Goal: Information Seeking & Learning: Find specific fact

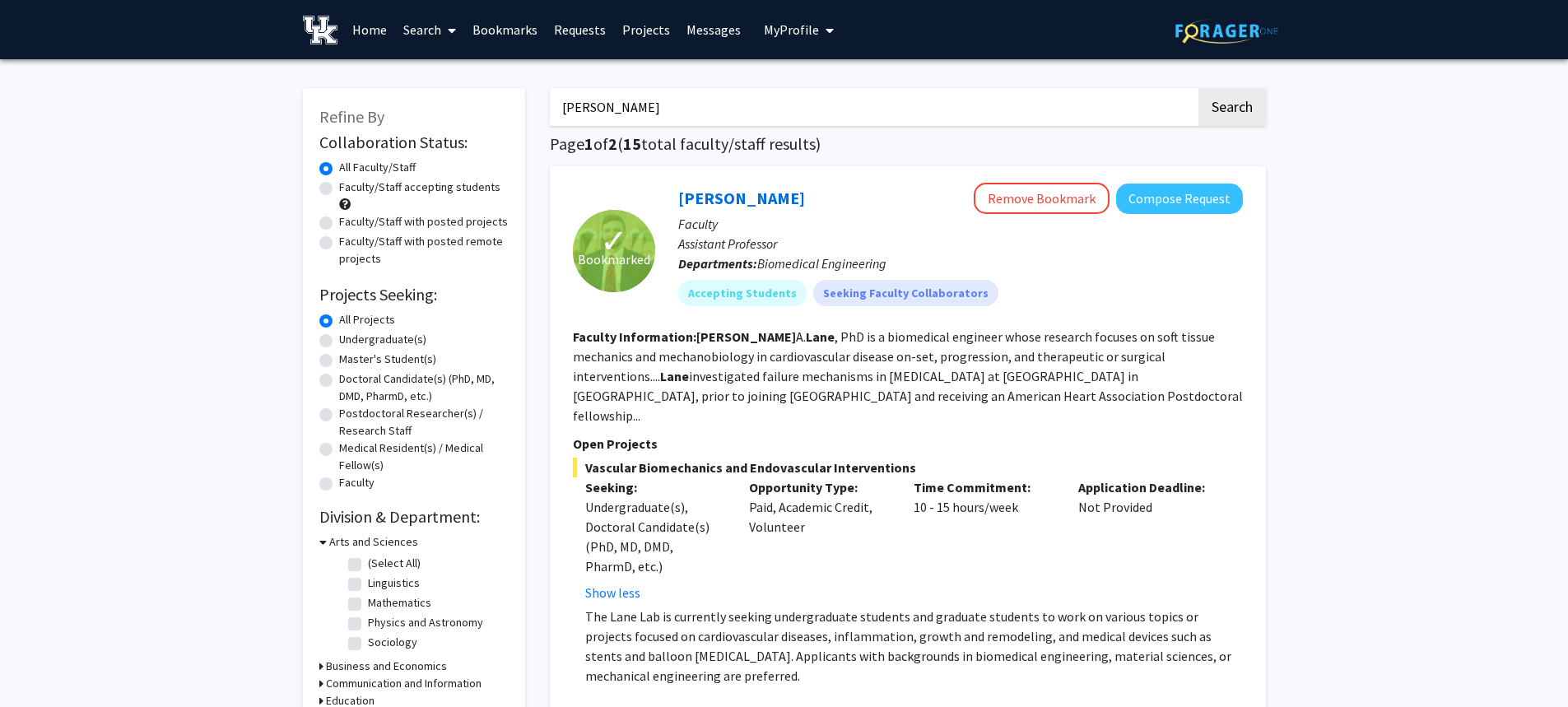
scroll to position [82, 0]
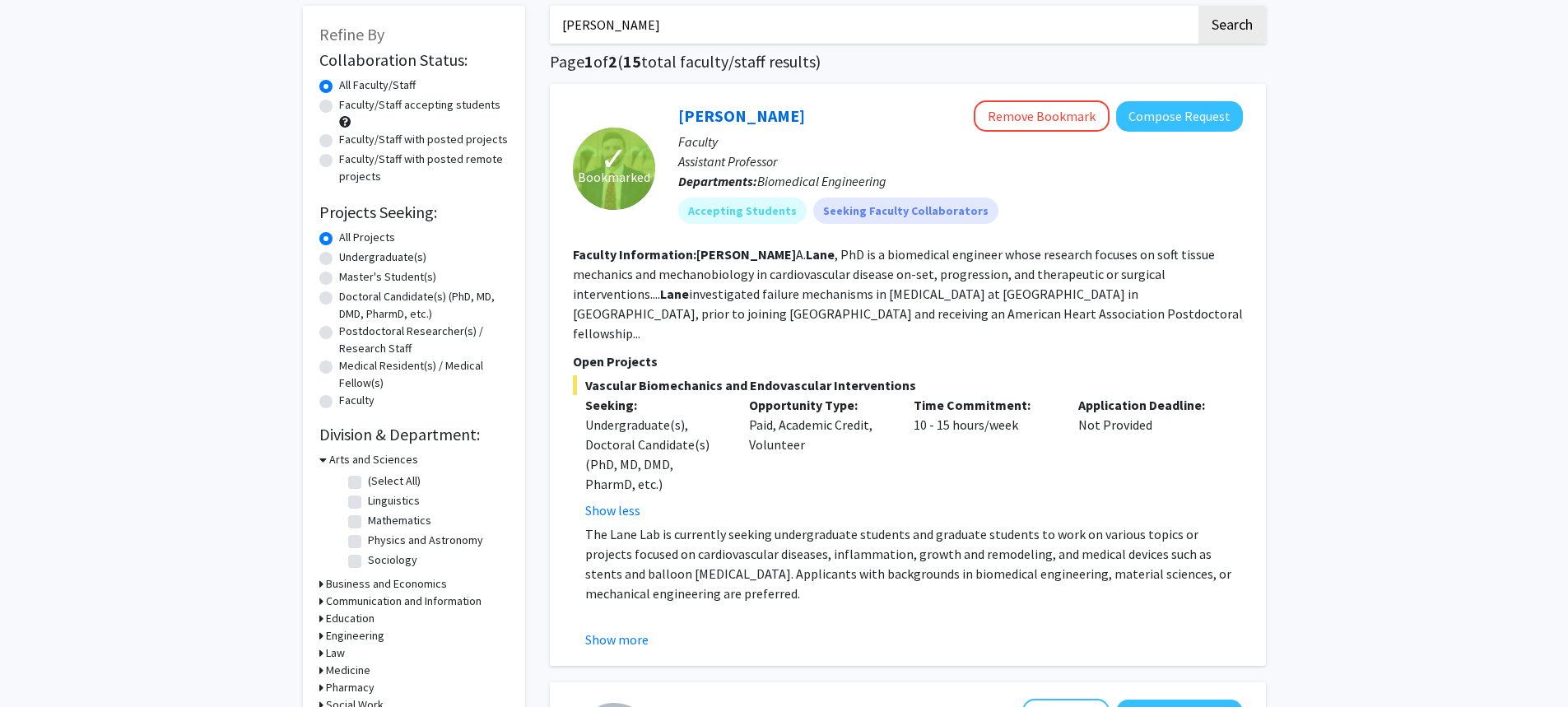
click at [1105, 266] on fg-read-more "Brooks A. Lane , PhD is a biomedical engineer whose research focuses on soft ti…" at bounding box center [908, 293] width 670 height 95
click at [1129, 255] on fg-read-more "Brooks A. Lane , PhD is a biomedical engineer whose research focuses on soft ti…" at bounding box center [908, 293] width 670 height 95
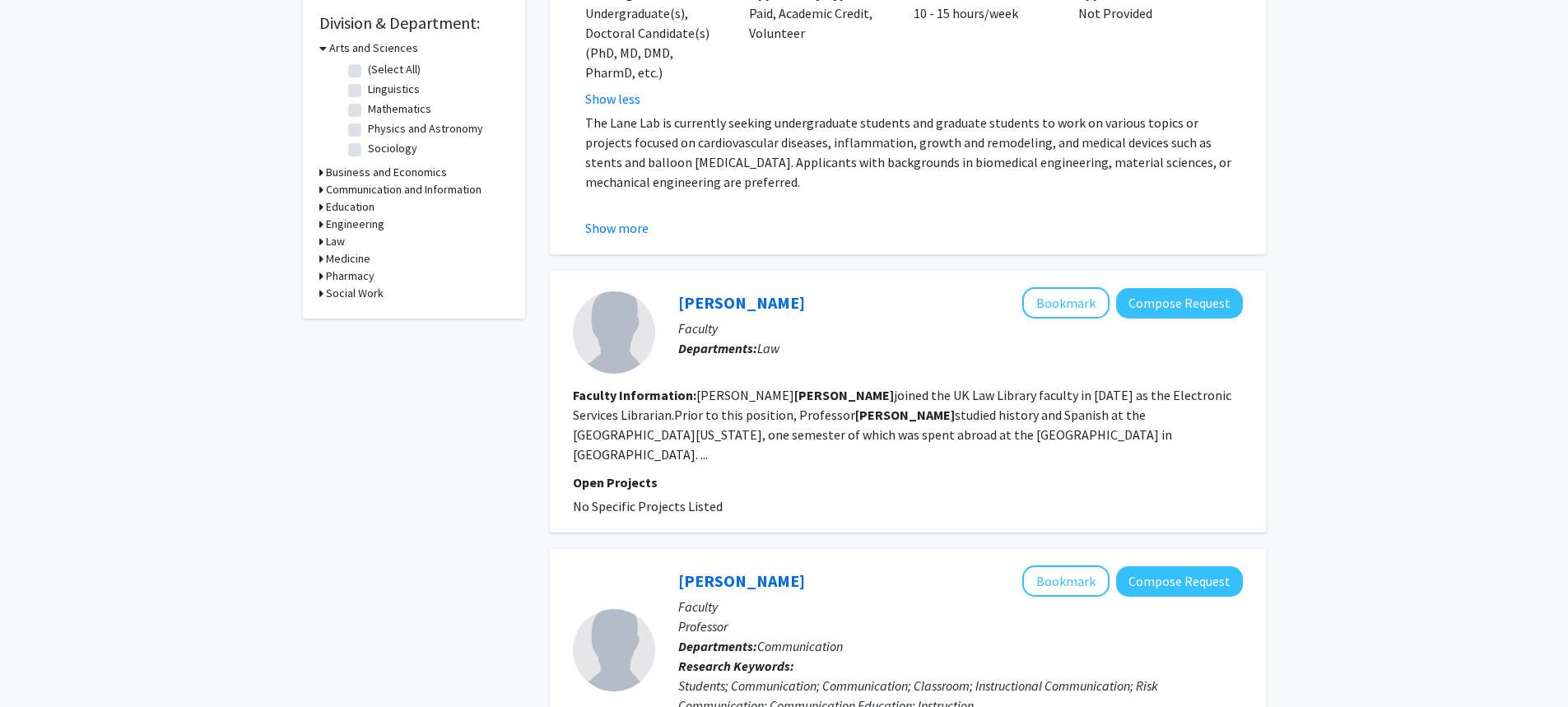
scroll to position [411, 0]
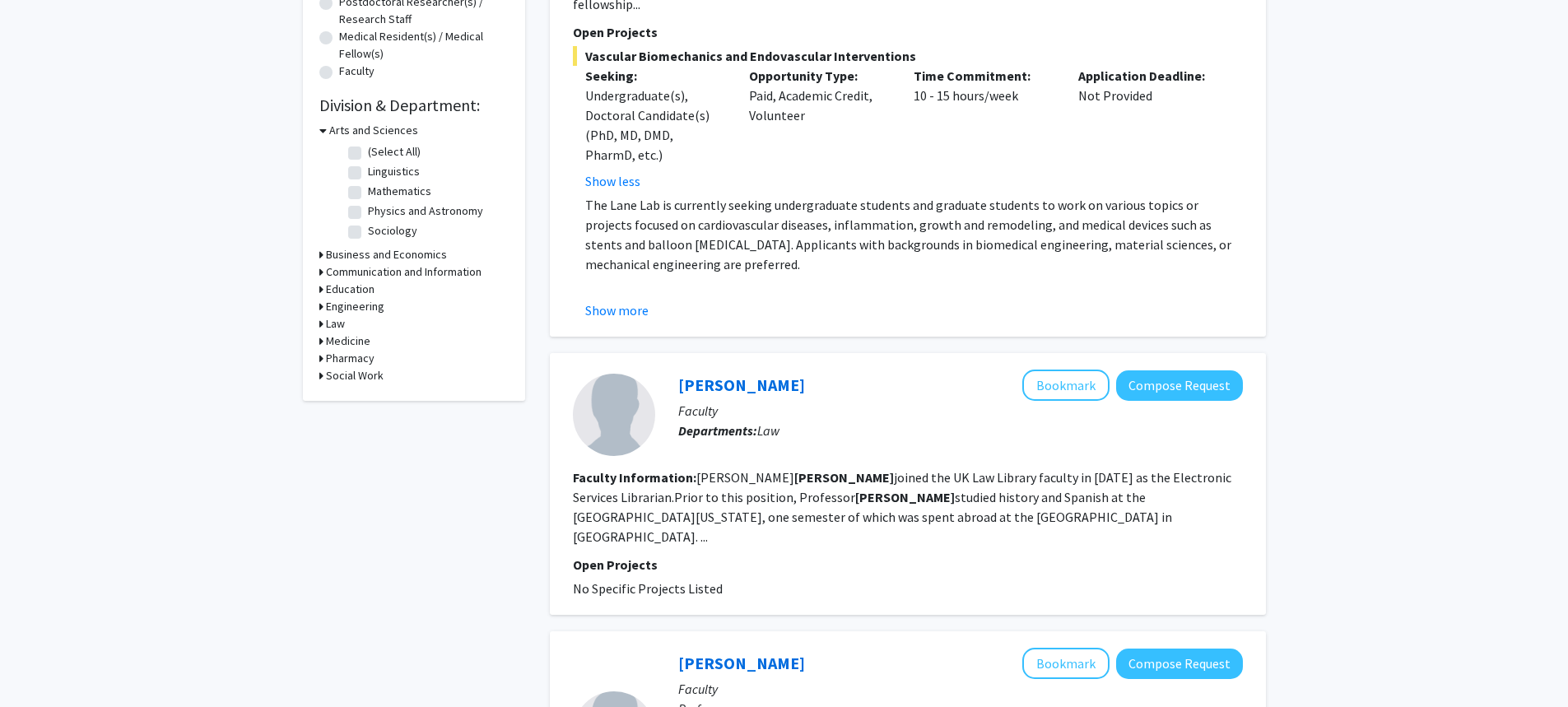
click at [347, 304] on h3 "Engineering" at bounding box center [356, 306] width 59 height 18
click at [348, 358] on div "Law" at bounding box center [413, 352] width 189 height 18
click at [347, 366] on h3 "Medicine" at bounding box center [348, 369] width 44 height 18
click at [356, 466] on h3 "Pharmacy" at bounding box center [351, 469] width 49 height 18
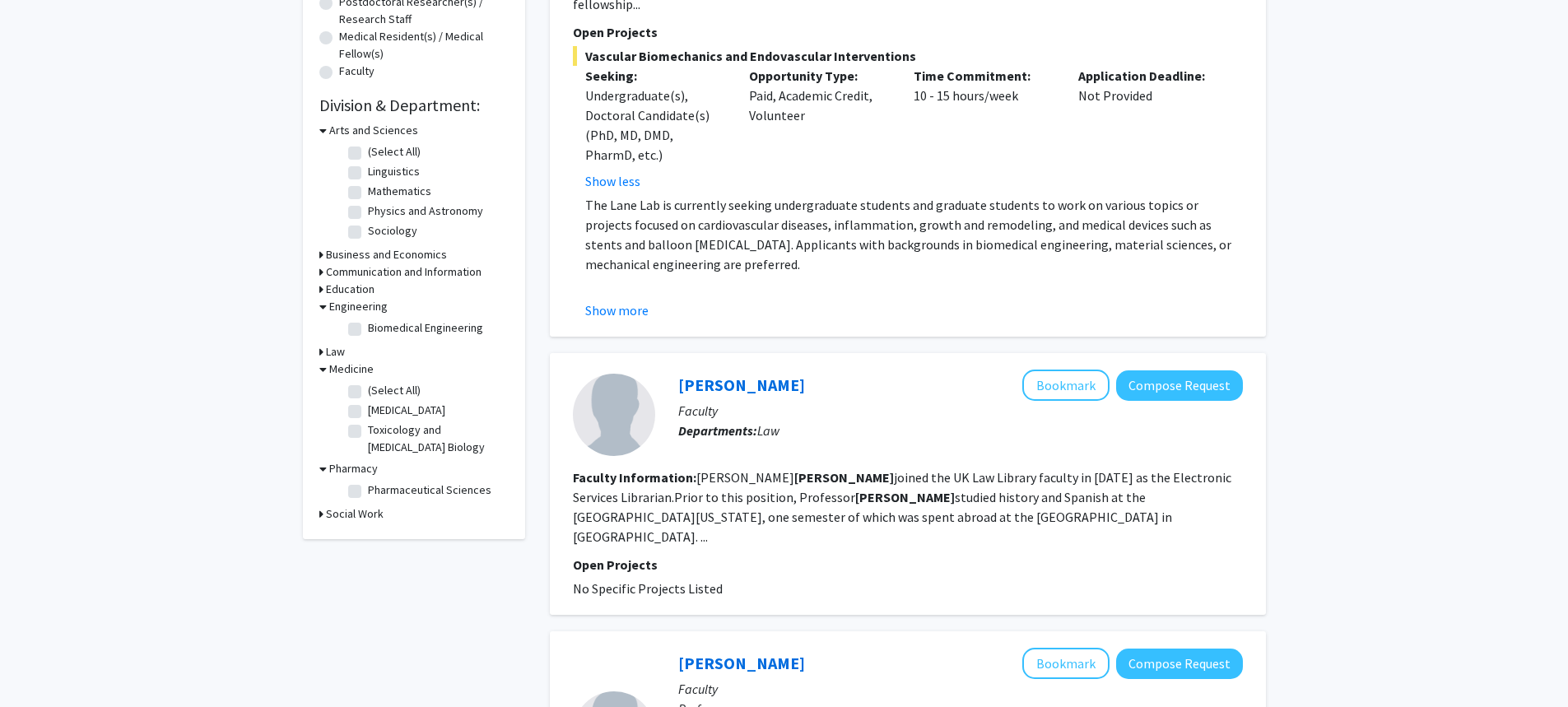
scroll to position [165, 0]
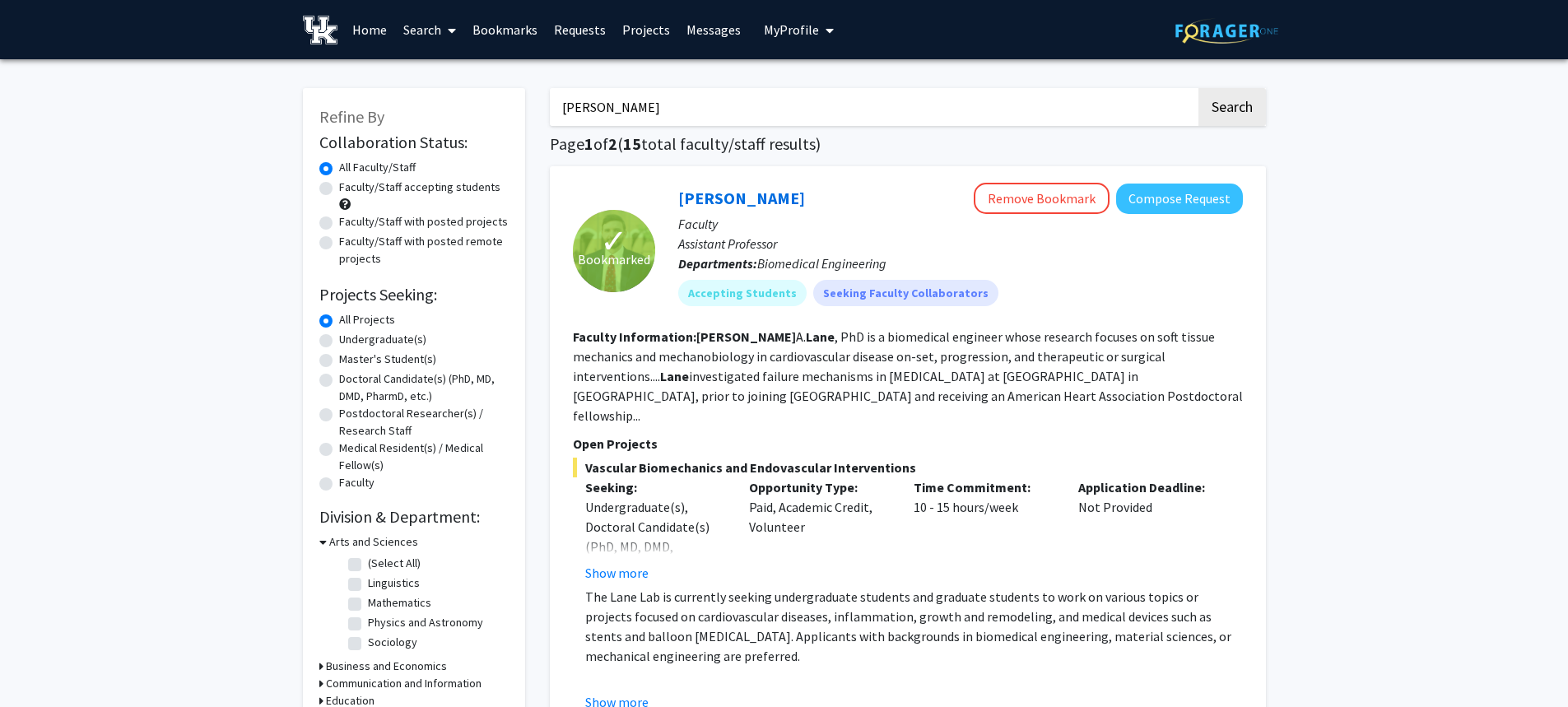
drag, startPoint x: 1104, startPoint y: 107, endPoint x: 15, endPoint y: 93, distance: 1089.1
click at [1198, 88] on button "Search" at bounding box center [1231, 107] width 68 height 38
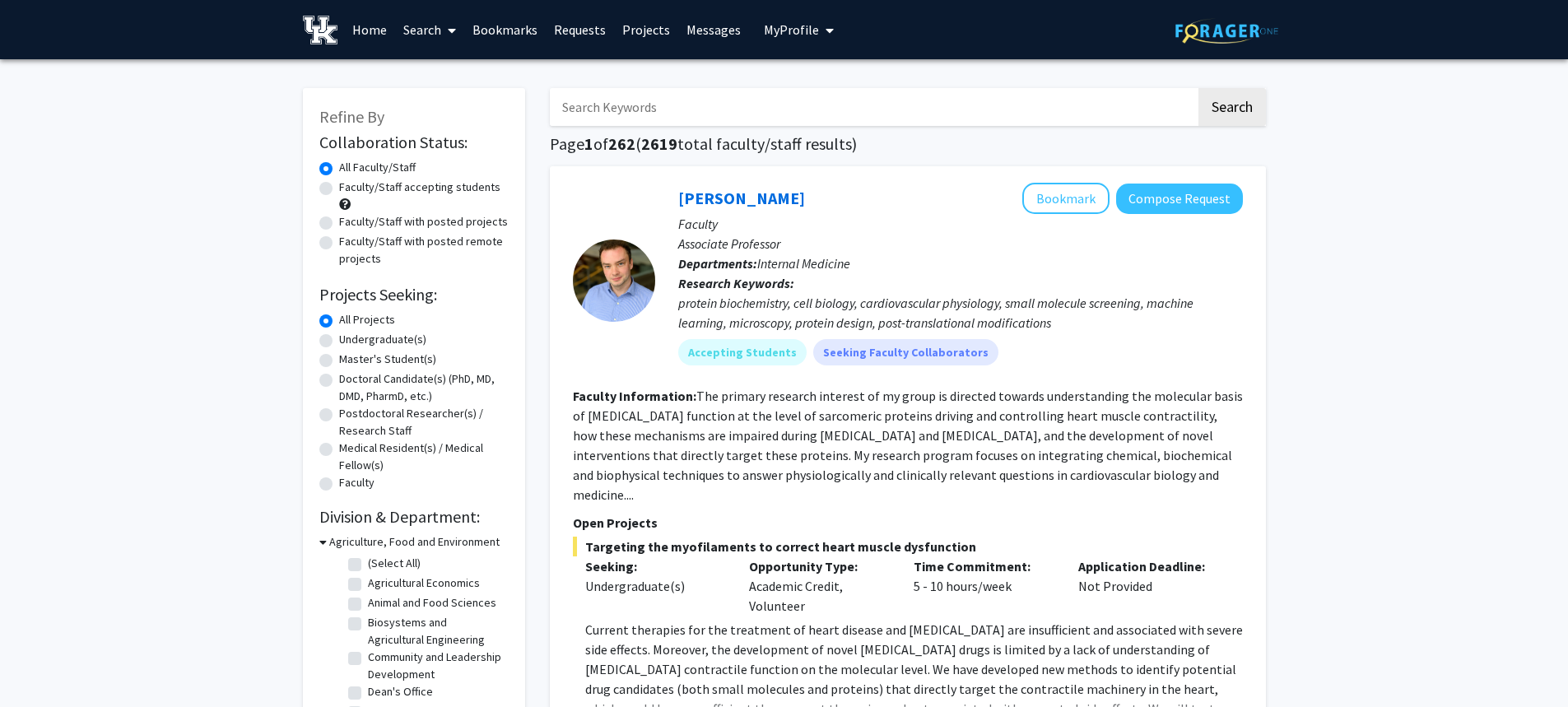
scroll to position [411, 0]
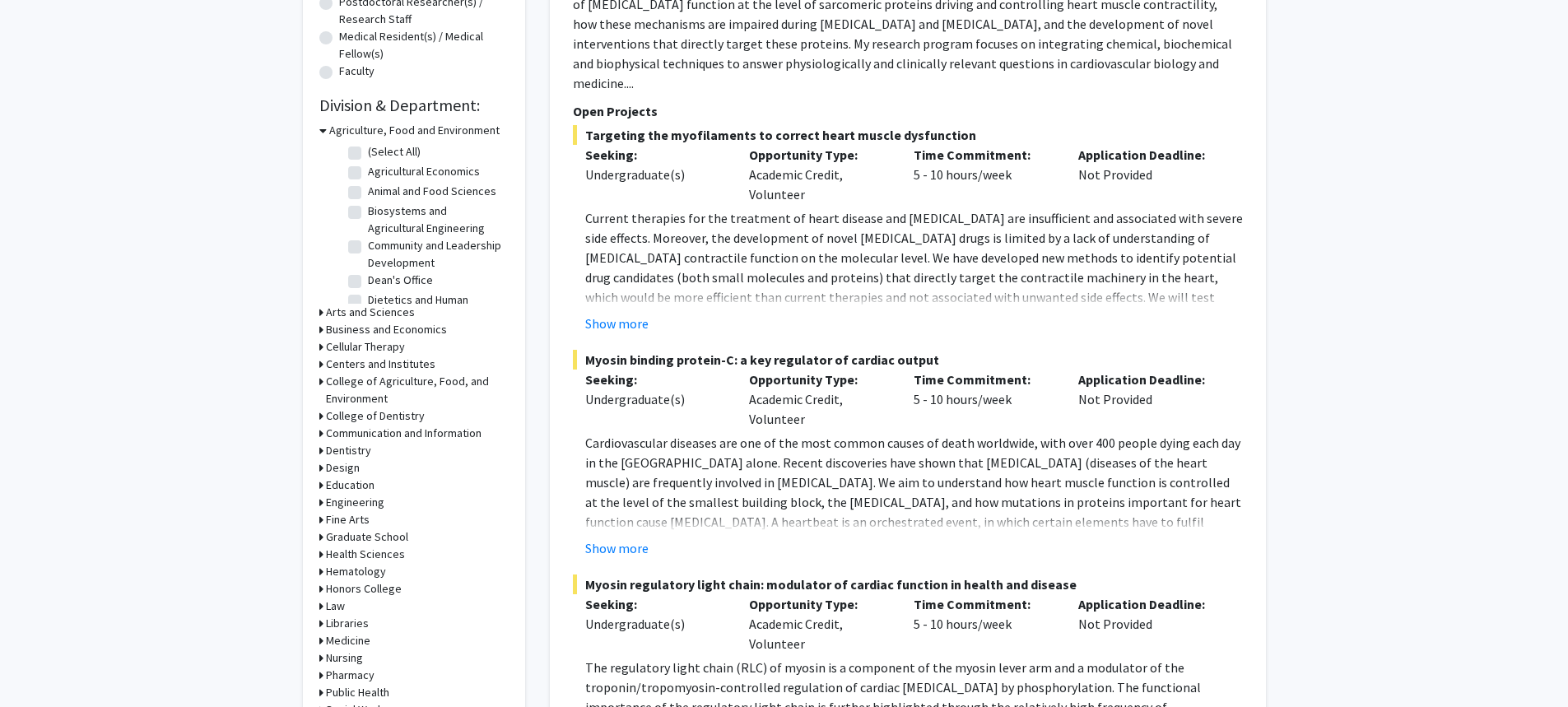
click at [360, 502] on h3 "Engineering" at bounding box center [356, 502] width 59 height 18
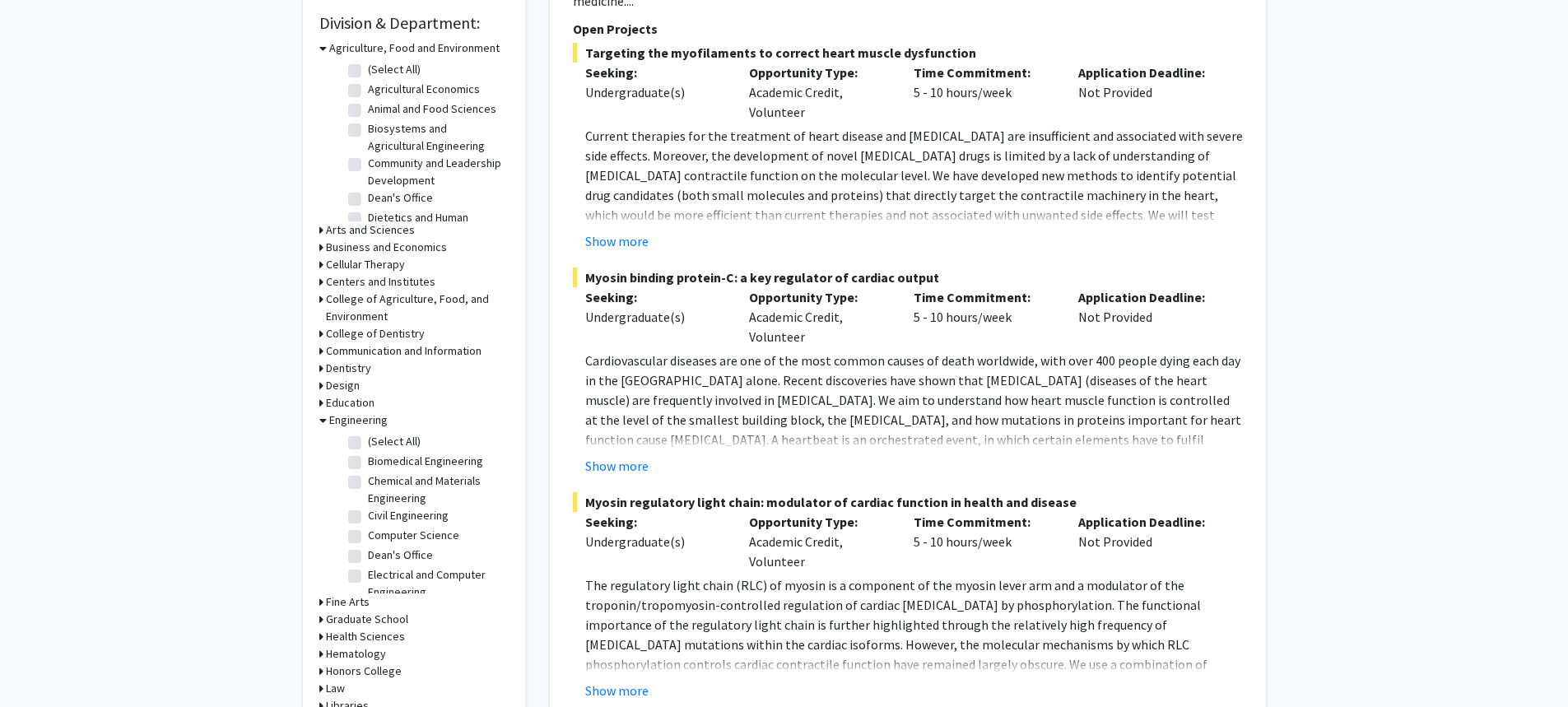
scroll to position [576, 0]
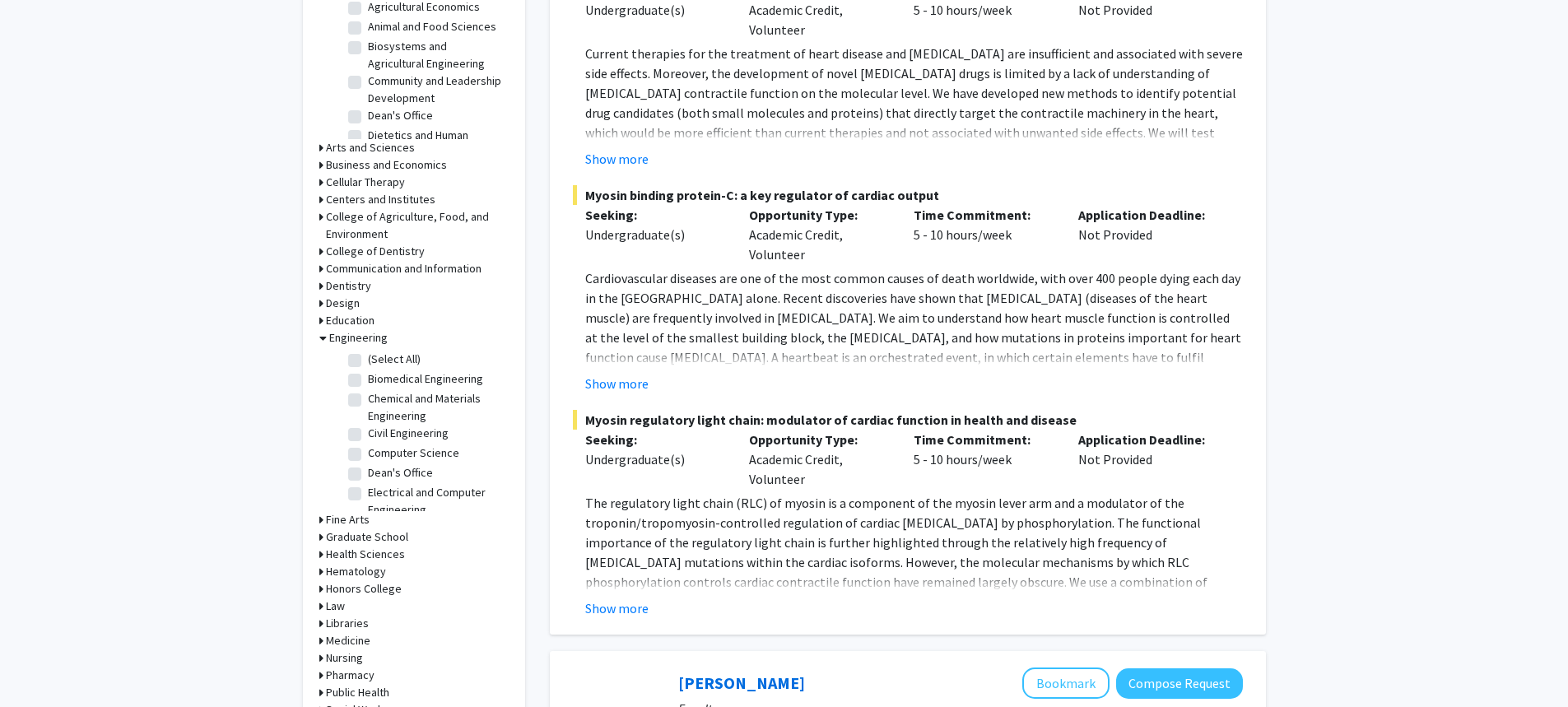
click at [354, 372] on fg-checkbox "Biomedical Engineering Biomedical Engineering" at bounding box center [426, 380] width 157 height 20
click at [368, 380] on label "Biomedical Engineering" at bounding box center [426, 379] width 116 height 18
click at [368, 380] on input "Biomedical Engineering" at bounding box center [373, 375] width 11 height 11
checkbox input "true"
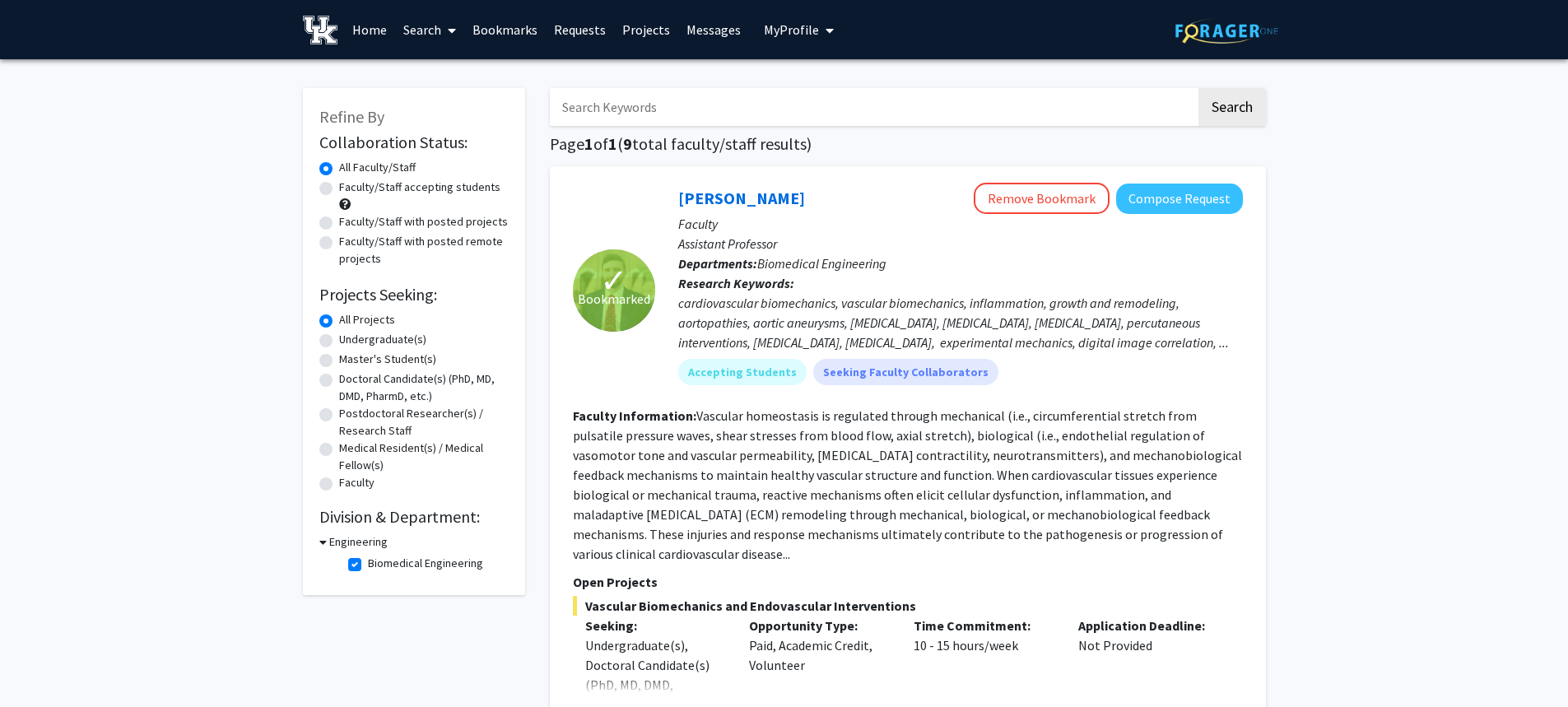
click at [368, 564] on label "Biomedical Engineering" at bounding box center [426, 563] width 116 height 18
click at [368, 564] on input "Biomedical Engineering" at bounding box center [373, 559] width 11 height 11
checkbox input "false"
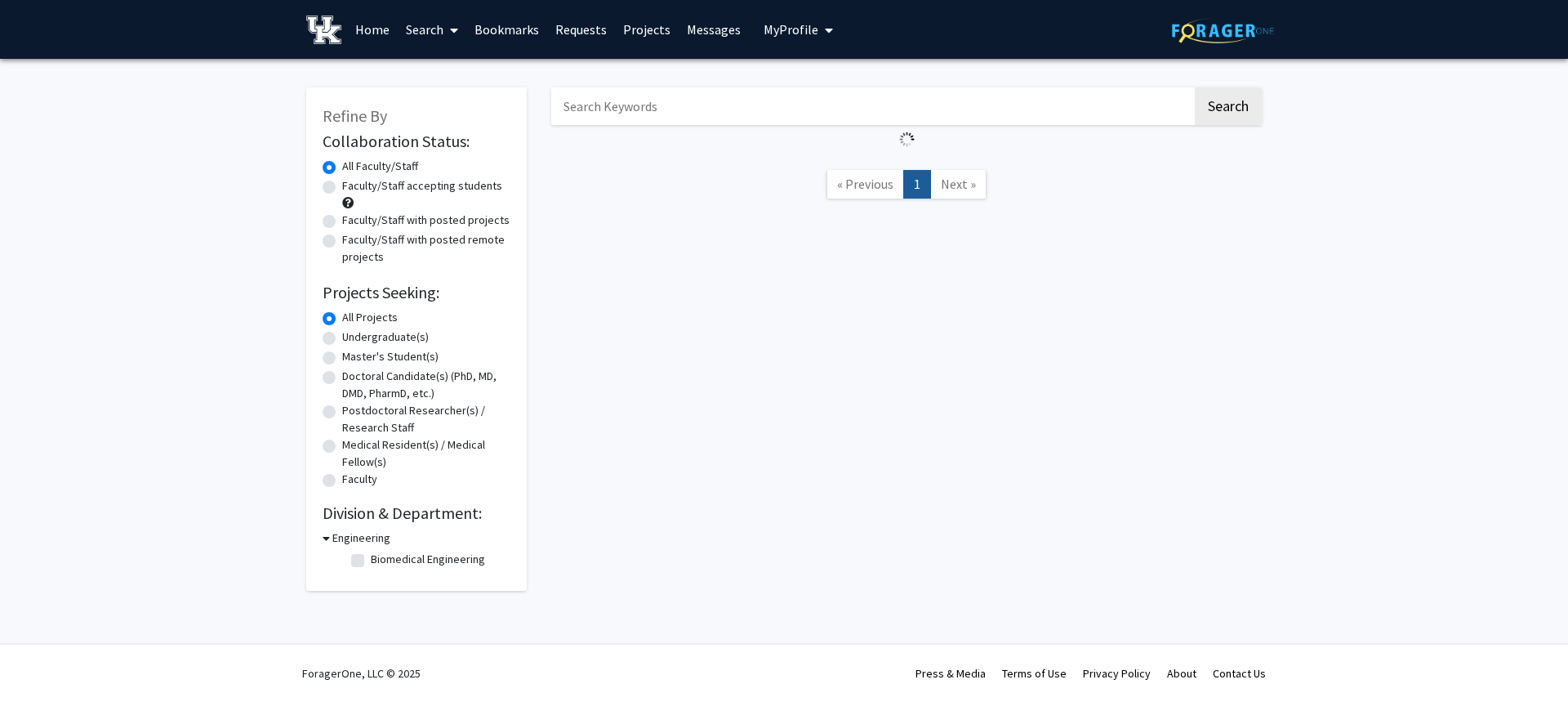
click at [337, 538] on h3 "Engineering" at bounding box center [362, 539] width 58 height 18
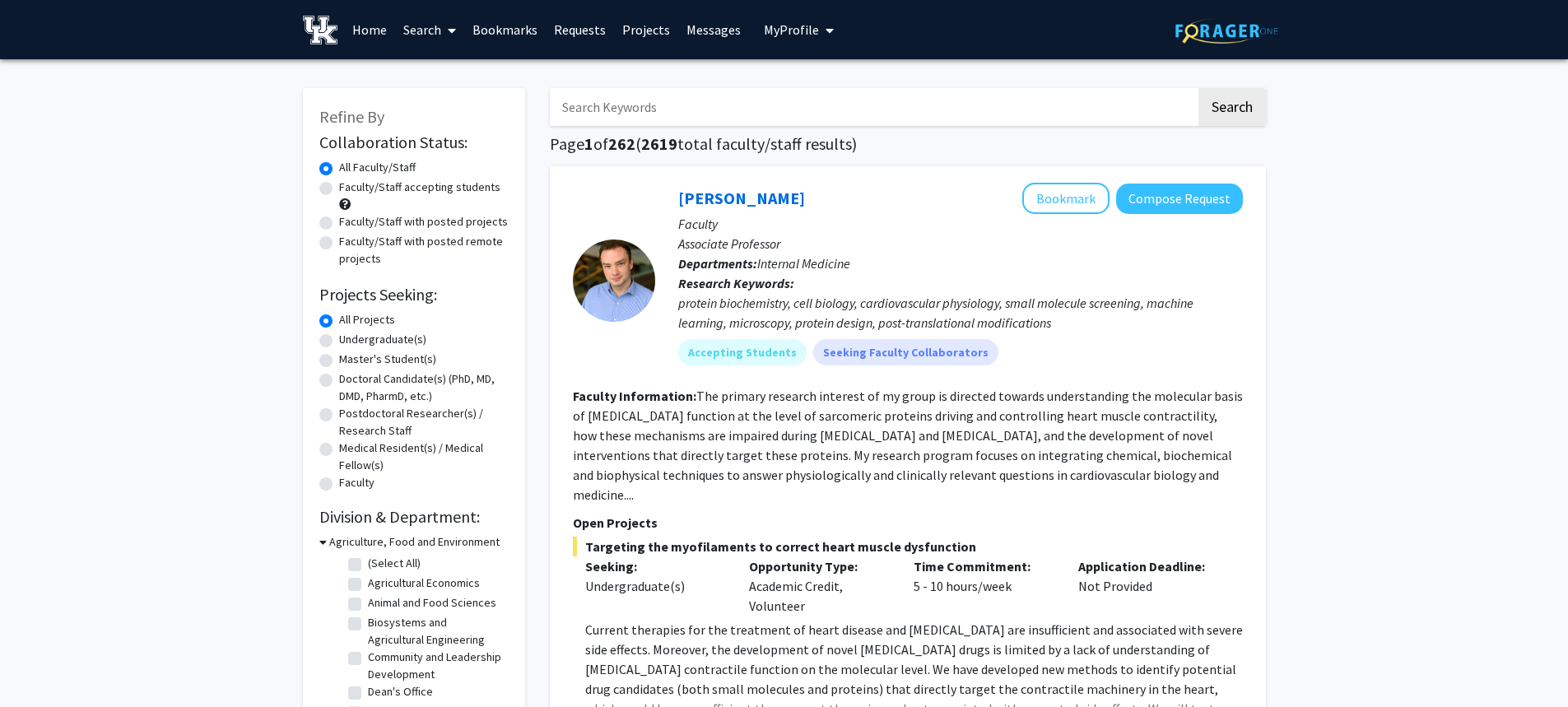
click at [340, 542] on h3 "Agriculture, Food and Environment" at bounding box center [414, 542] width 170 height 18
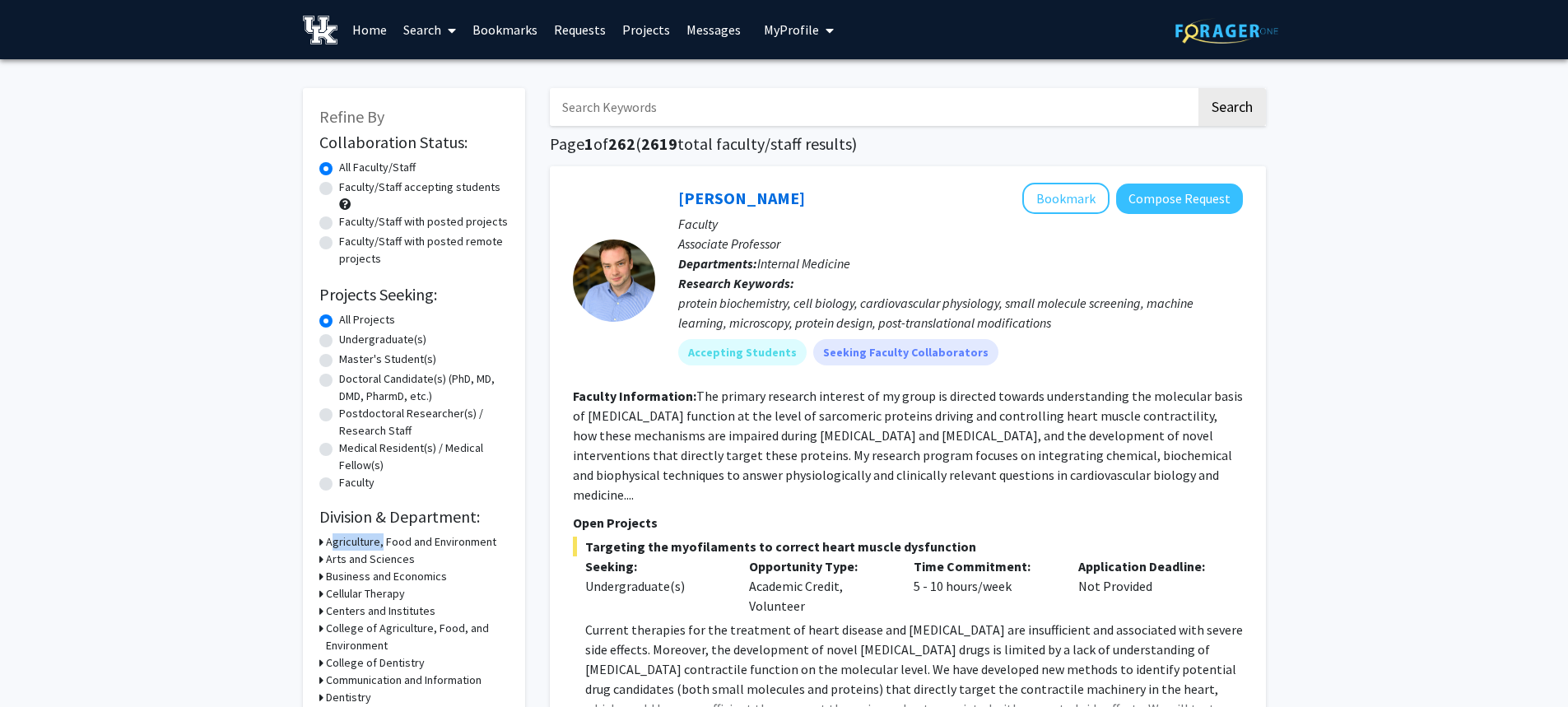
click at [340, 542] on h3 "Agriculture, Food and Environment" at bounding box center [411, 542] width 170 height 18
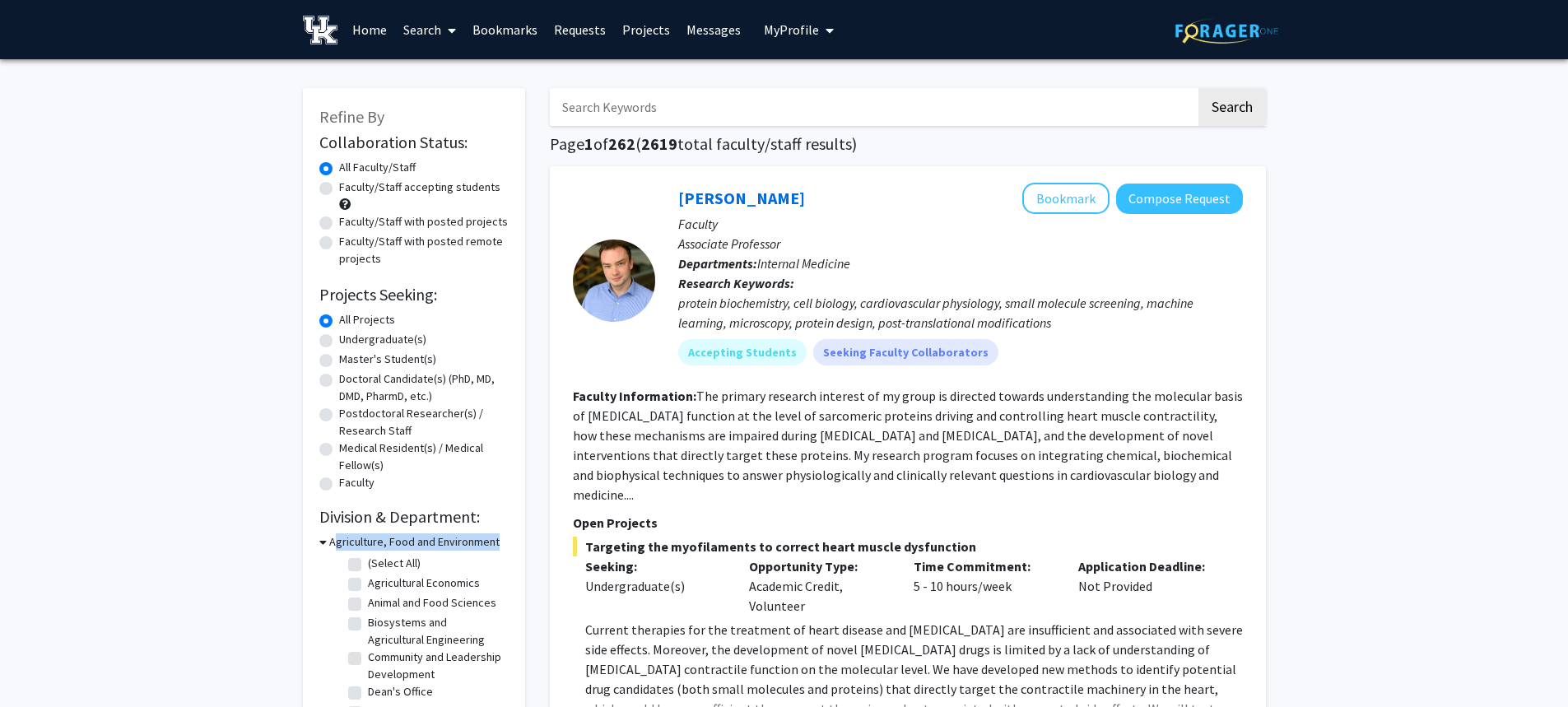
click at [340, 542] on h3 "Agriculture, Food and Environment" at bounding box center [414, 542] width 170 height 18
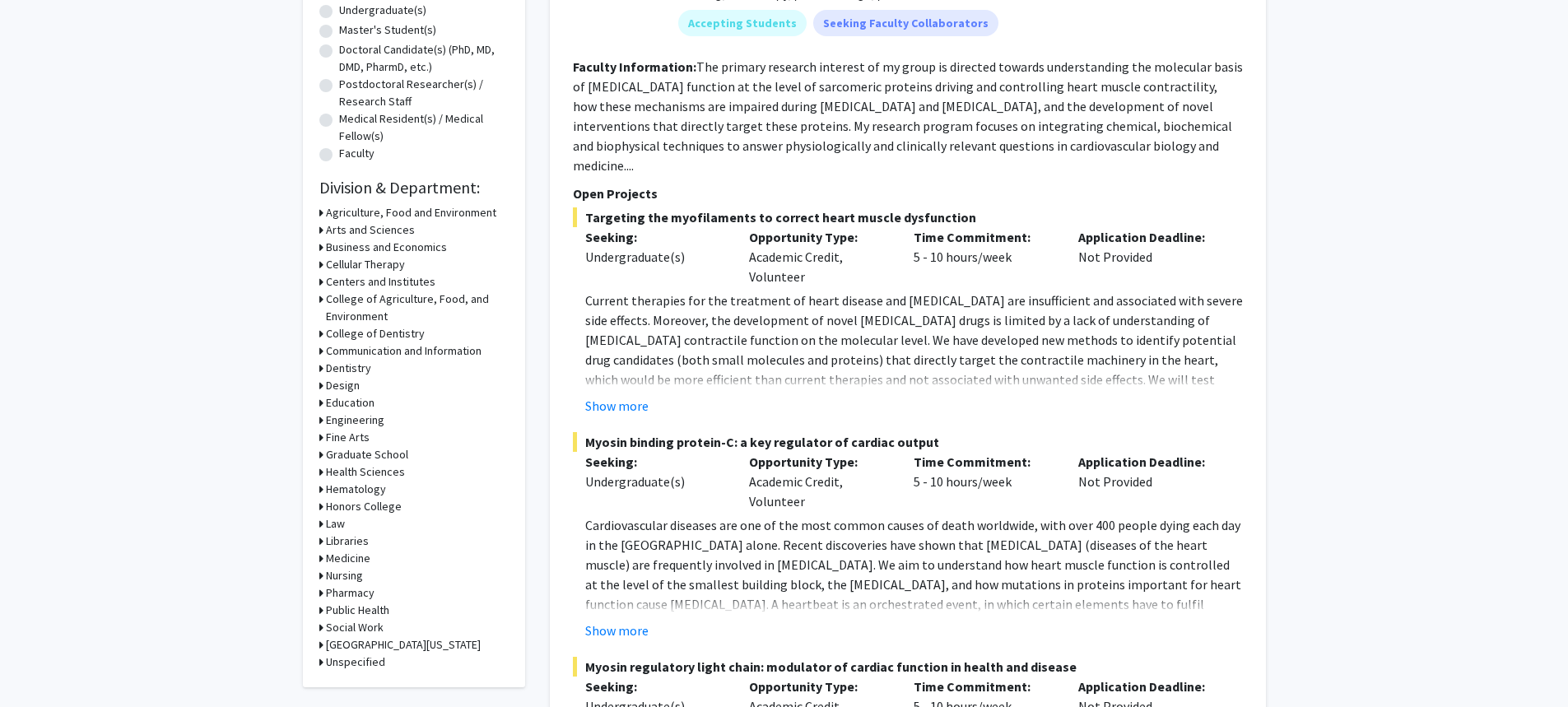
click at [371, 415] on h3 "Engineering" at bounding box center [356, 420] width 59 height 18
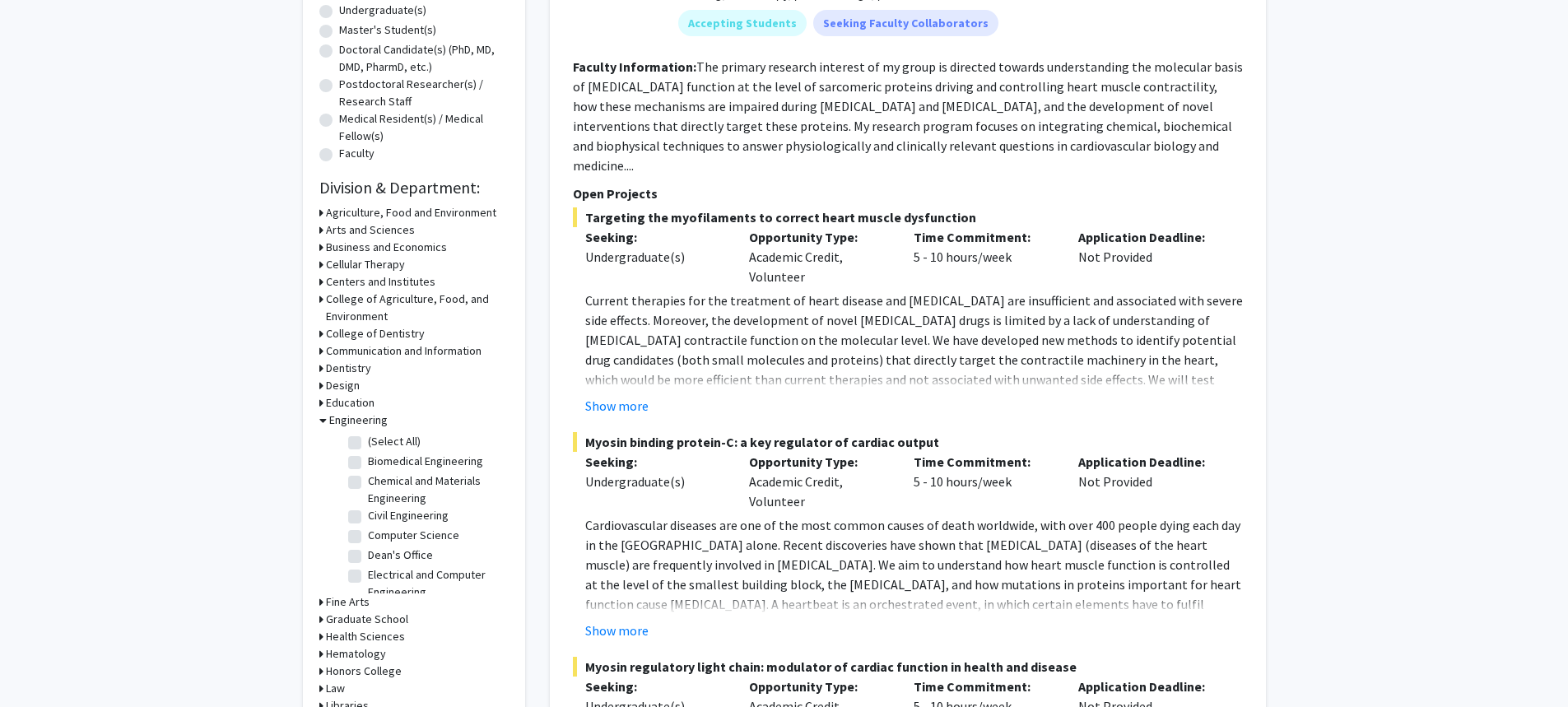
scroll to position [82, 0]
click at [368, 488] on label "Electrical and Computer Engineering" at bounding box center [436, 500] width 136 height 34
click at [368, 488] on input "Electrical and Computer Engineering" at bounding box center [373, 489] width 11 height 11
checkbox input "true"
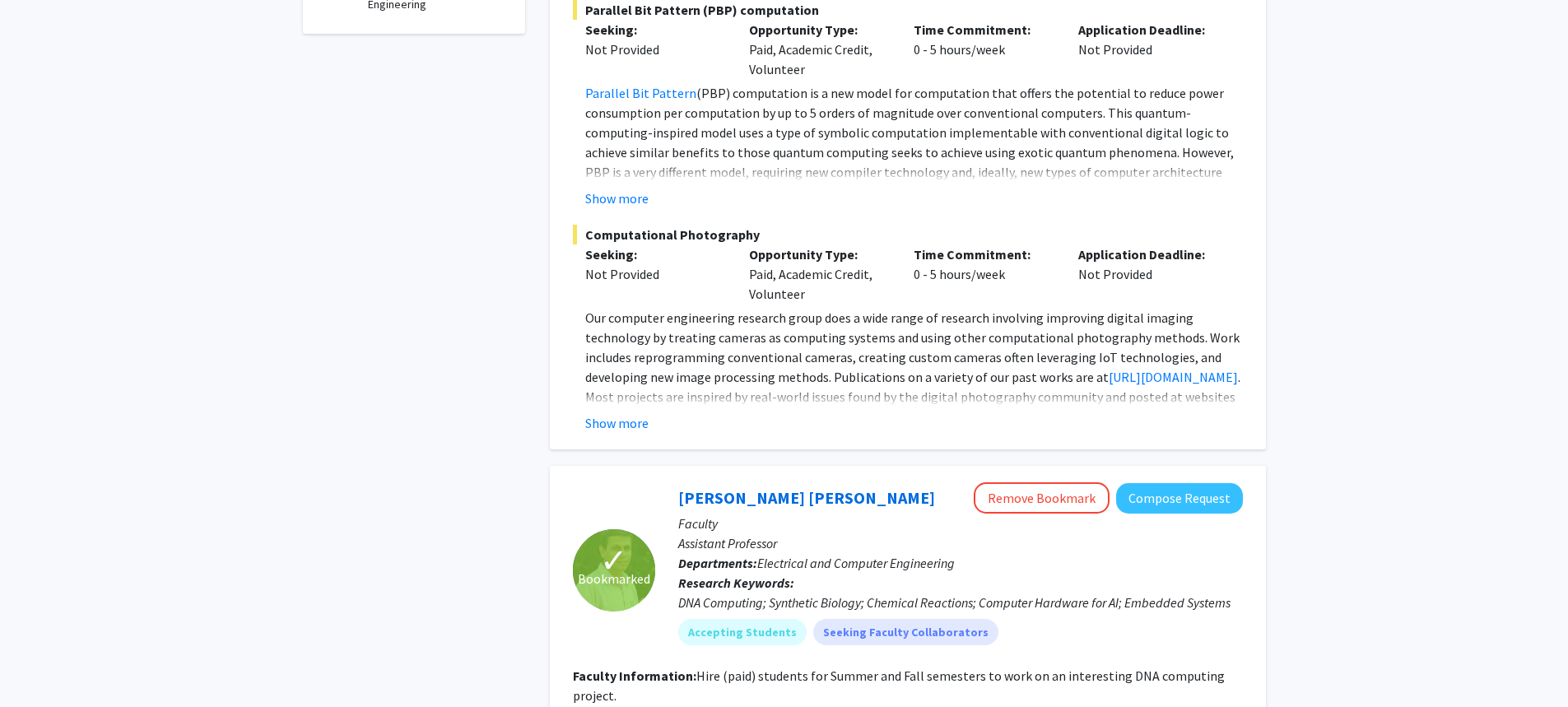
scroll to position [740, 0]
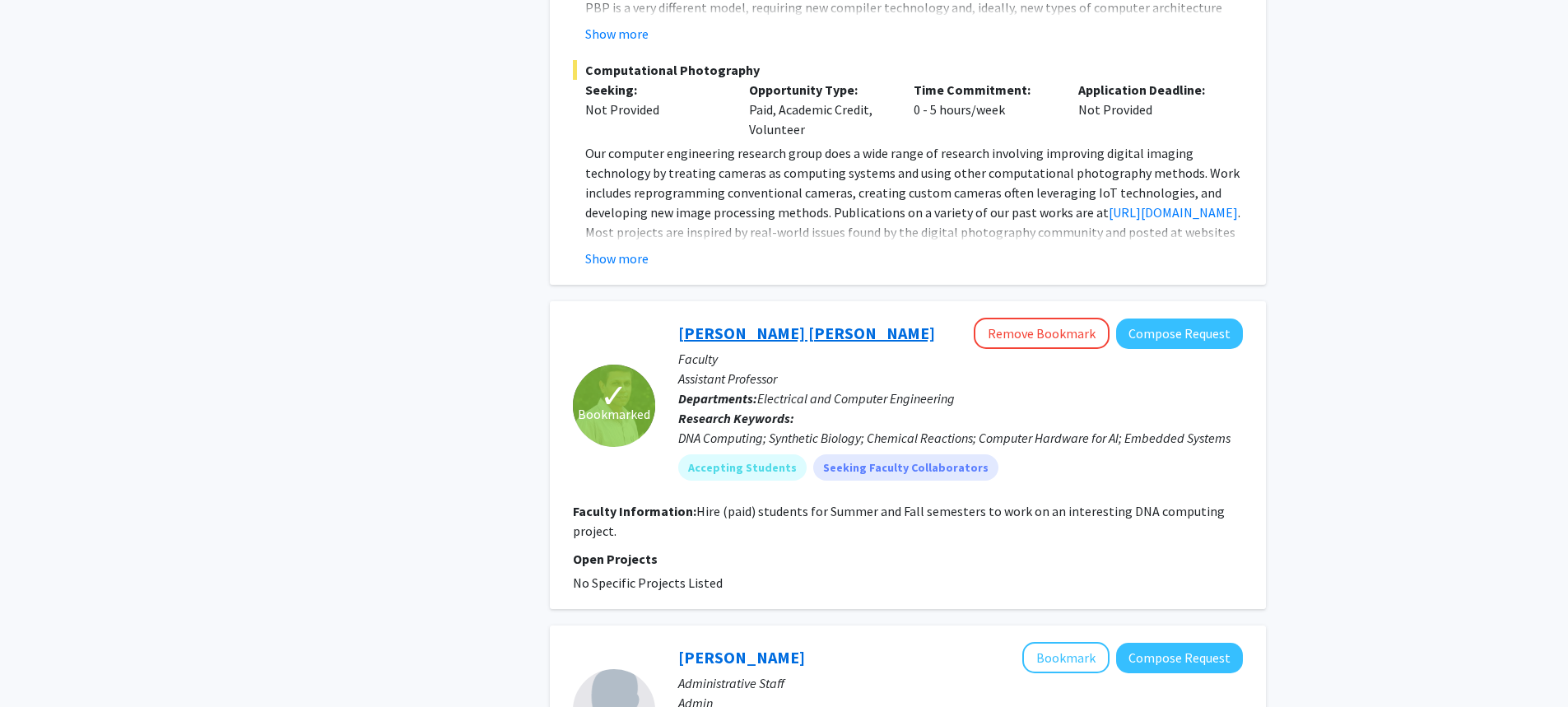
click at [729, 322] on link "[PERSON_NAME] [PERSON_NAME]" at bounding box center [806, 332] width 257 height 21
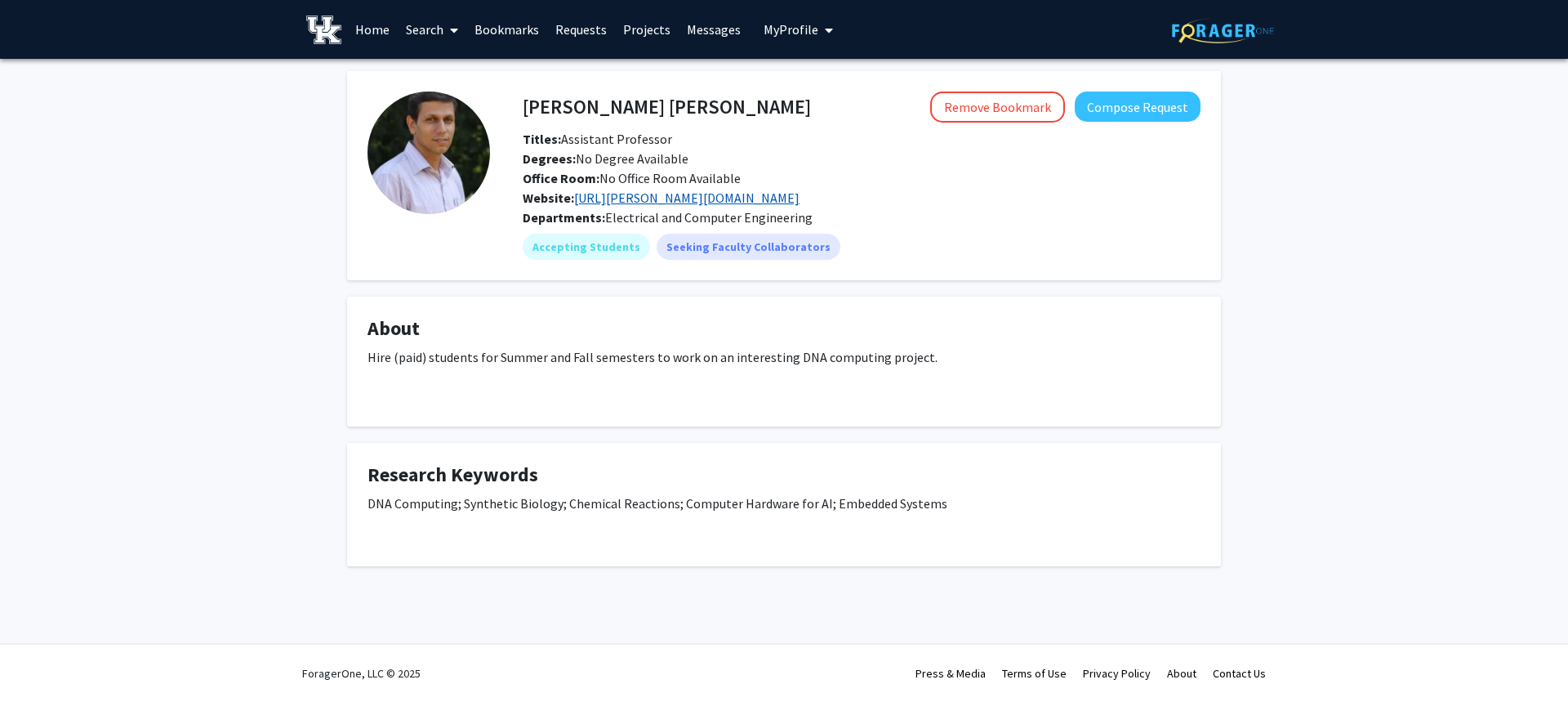
click at [609, 198] on link "[URL][PERSON_NAME][DOMAIN_NAME]" at bounding box center [687, 197] width 226 height 17
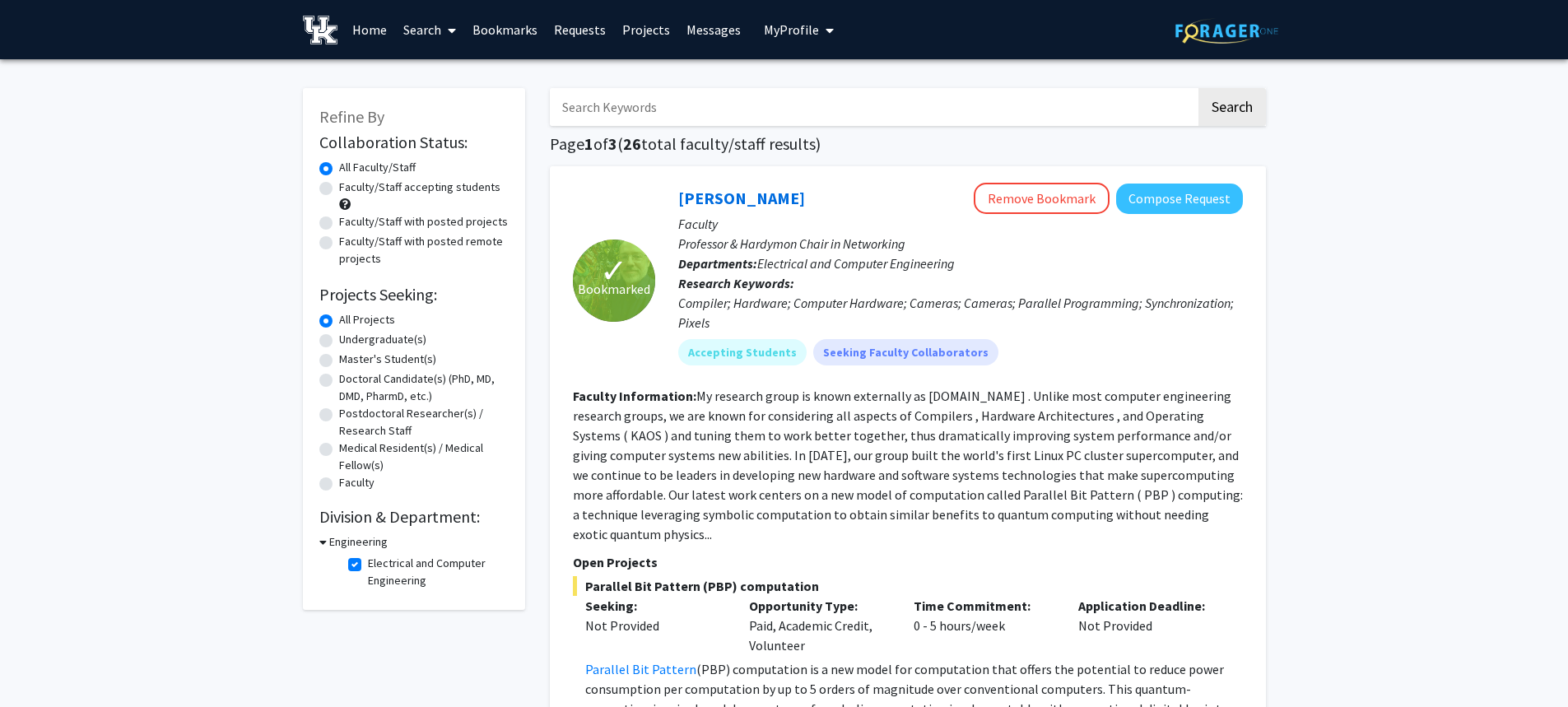
click at [361, 573] on fg-checkbox "Electrical and Computer Engineering Electrical and Computer Engineering" at bounding box center [426, 571] width 157 height 34
click at [345, 558] on fg-checkbox-list "Electrical and Computer Engineering Electrical and Computer Engineering" at bounding box center [426, 572] width 165 height 43
click at [368, 563] on label "Electrical and Computer Engineering" at bounding box center [436, 571] width 136 height 34
click at [368, 563] on input "Electrical and Computer Engineering" at bounding box center [373, 559] width 11 height 11
checkbox input "false"
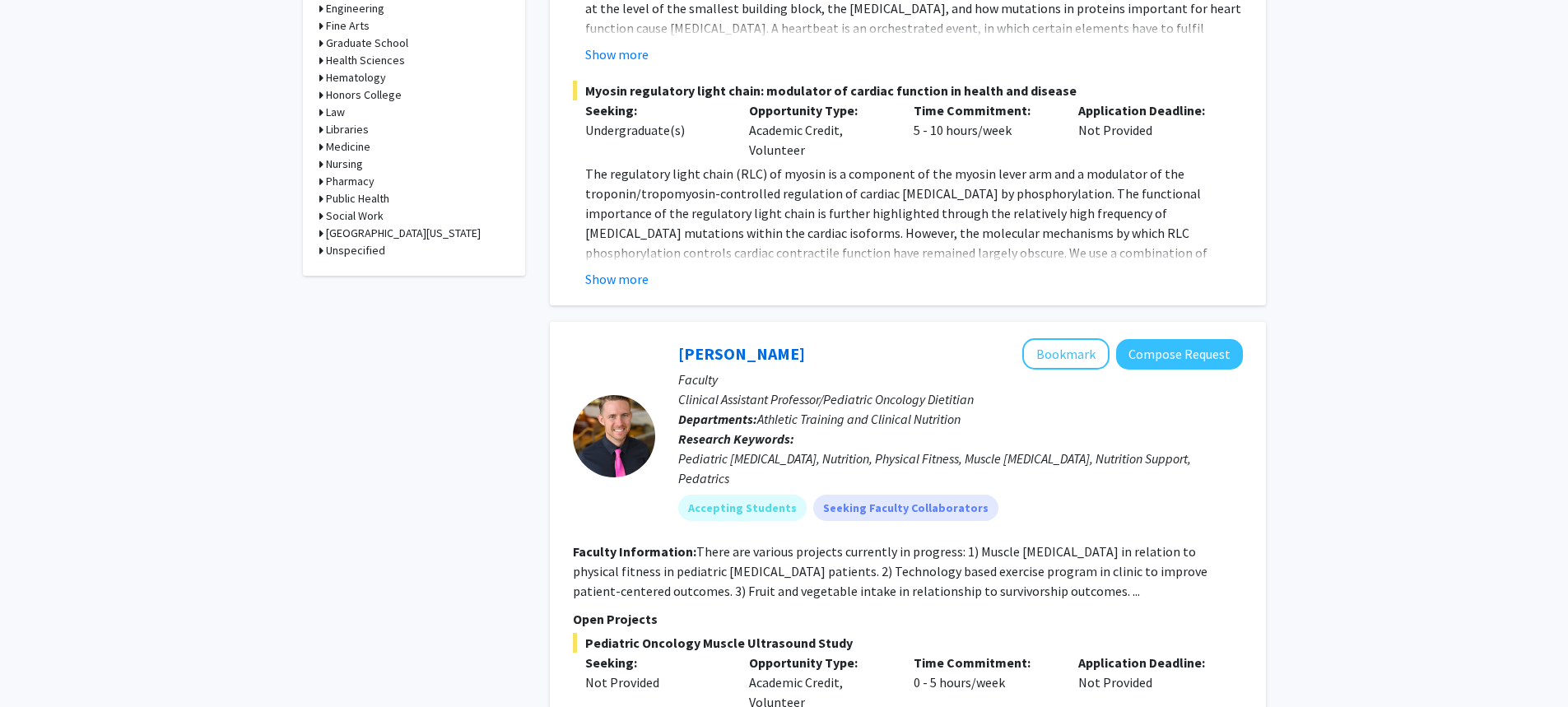
scroll to position [658, 0]
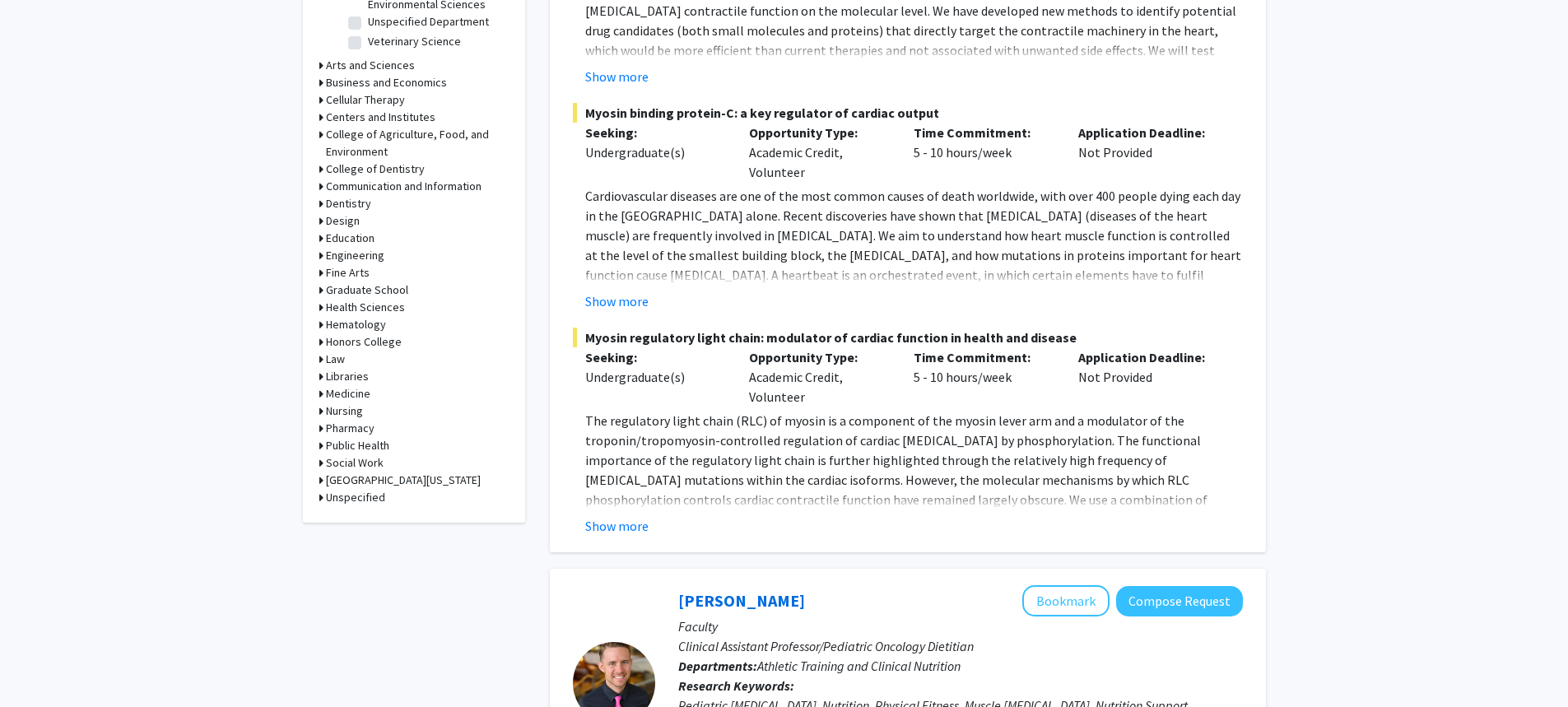
click at [353, 397] on h3 "Medicine" at bounding box center [348, 394] width 44 height 18
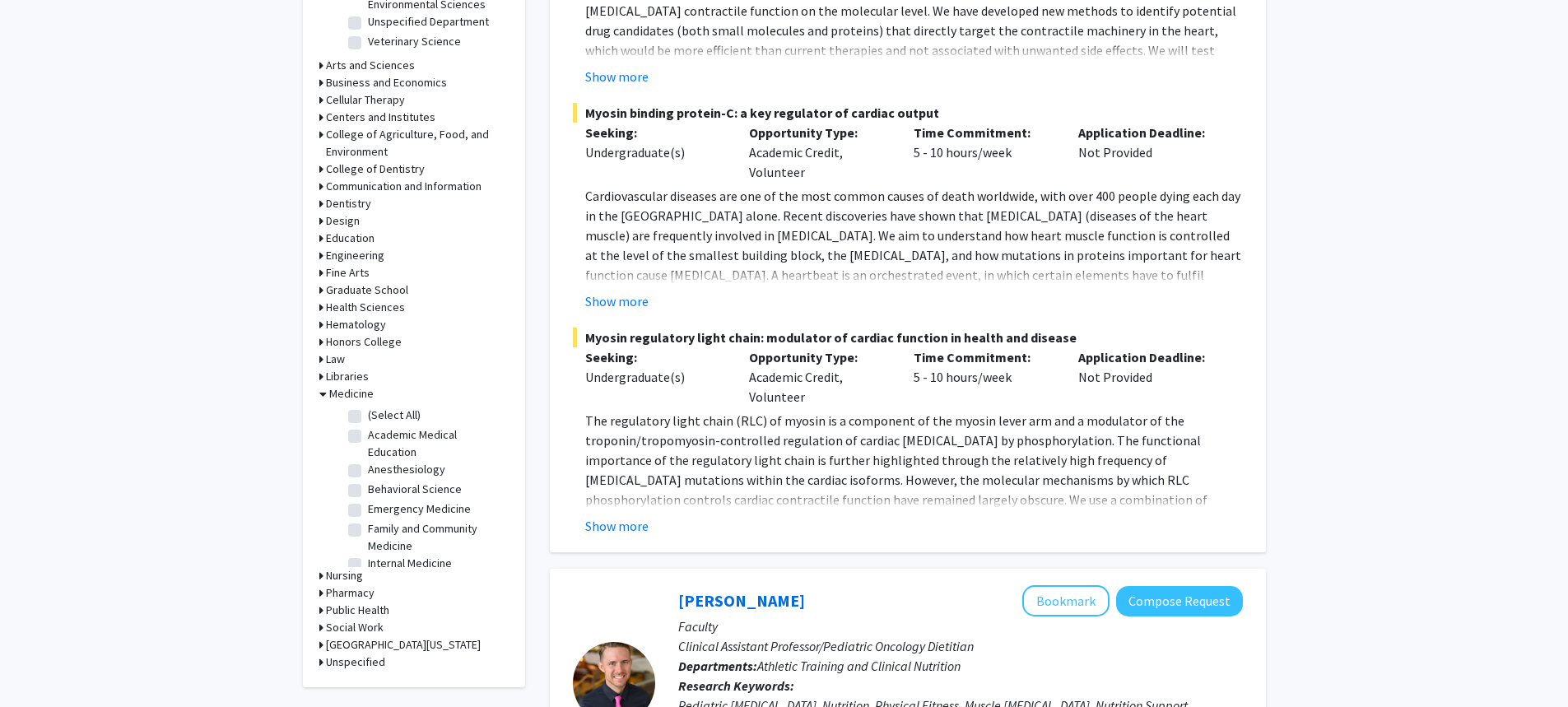
click at [362, 416] on fg-checkbox "(Select All) (Select All)" at bounding box center [426, 416] width 157 height 20
click at [368, 417] on label "(Select All)" at bounding box center [395, 415] width 53 height 18
click at [368, 417] on input "(Select All)" at bounding box center [373, 411] width 11 height 11
checkbox input "true"
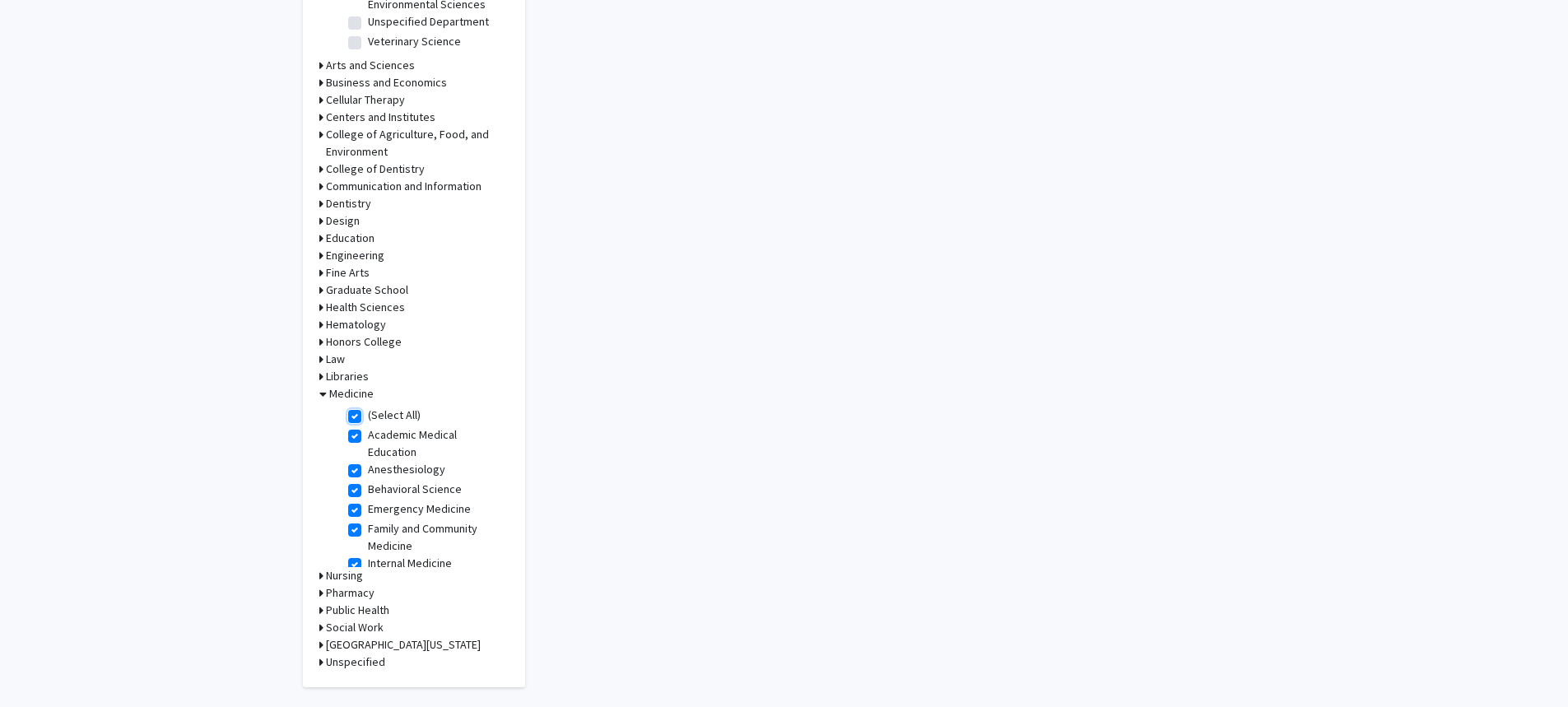
checkbox input "true"
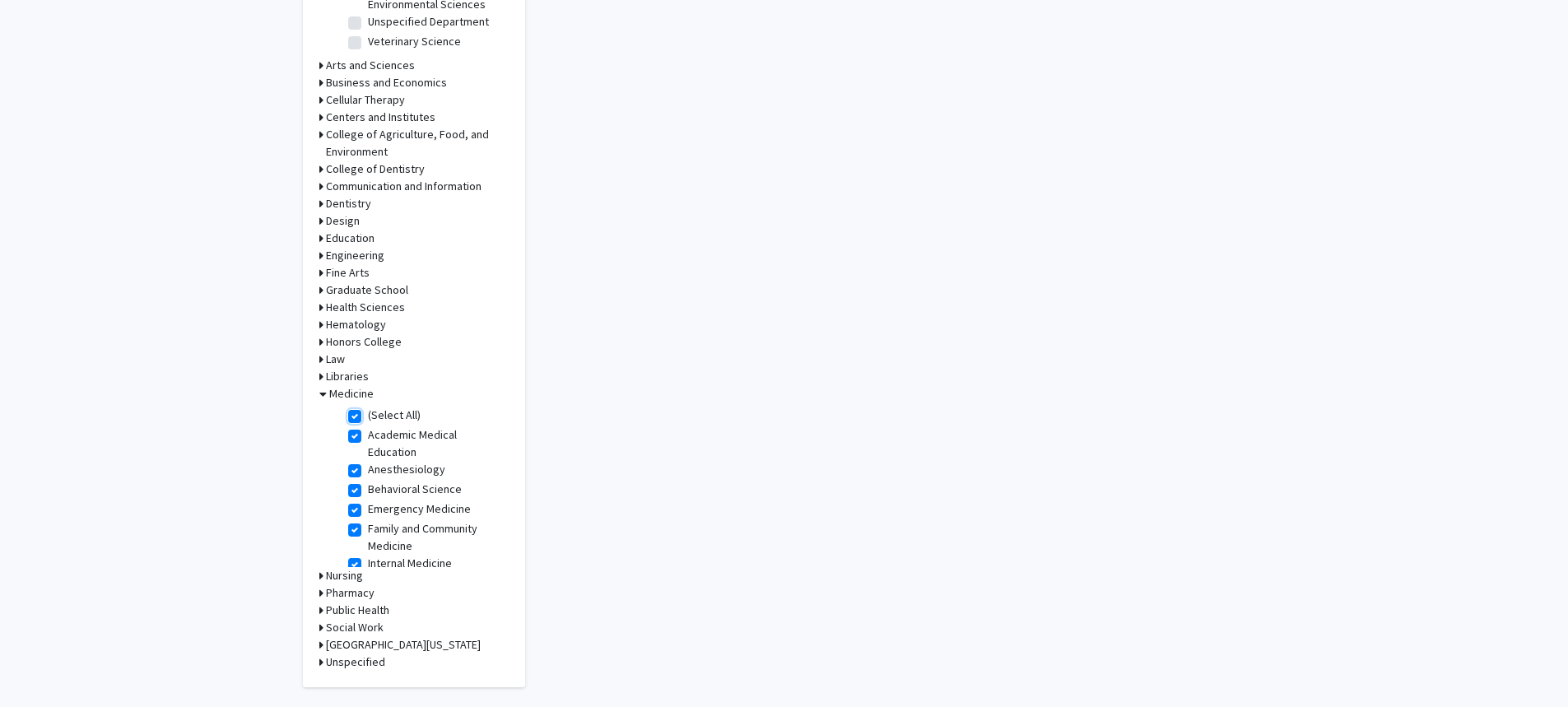
checkbox input "true"
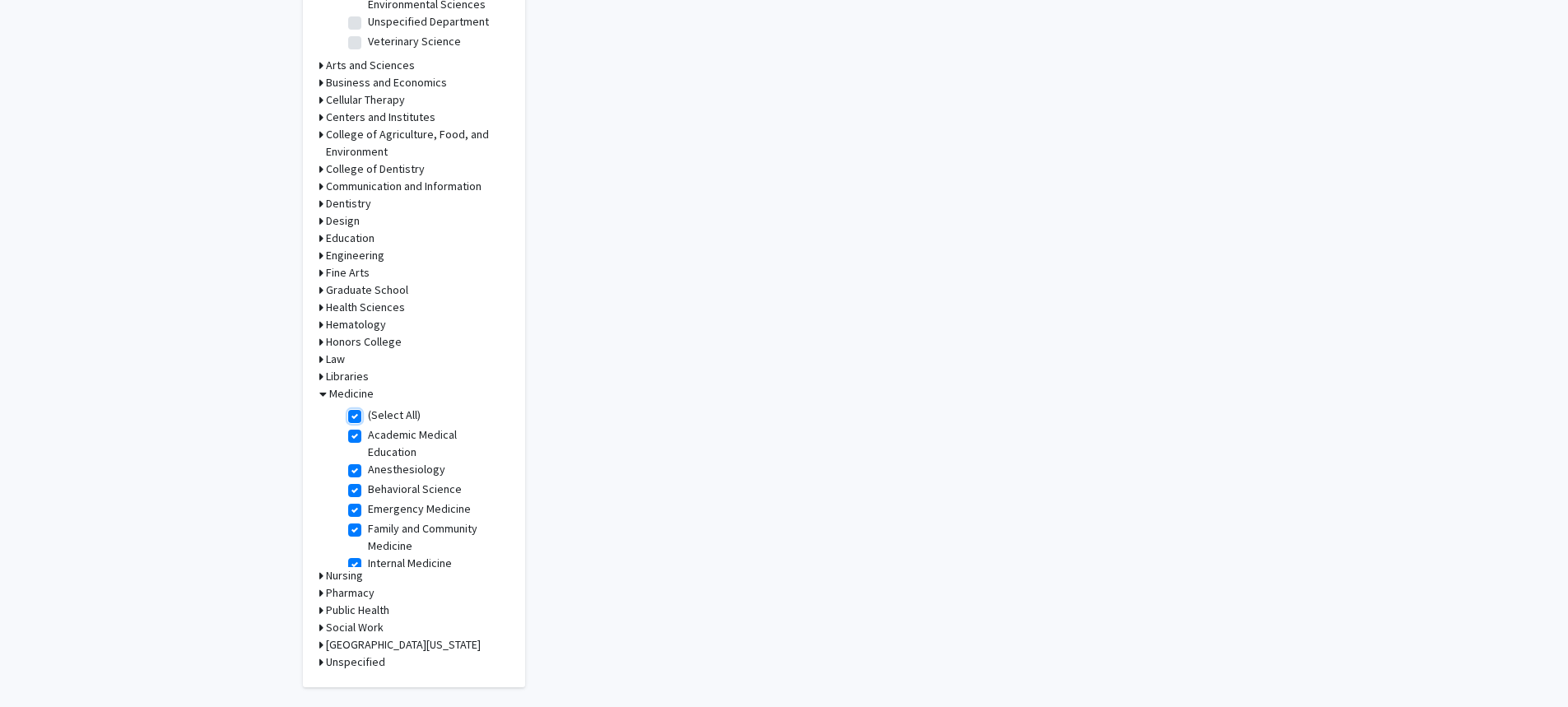
checkbox input "true"
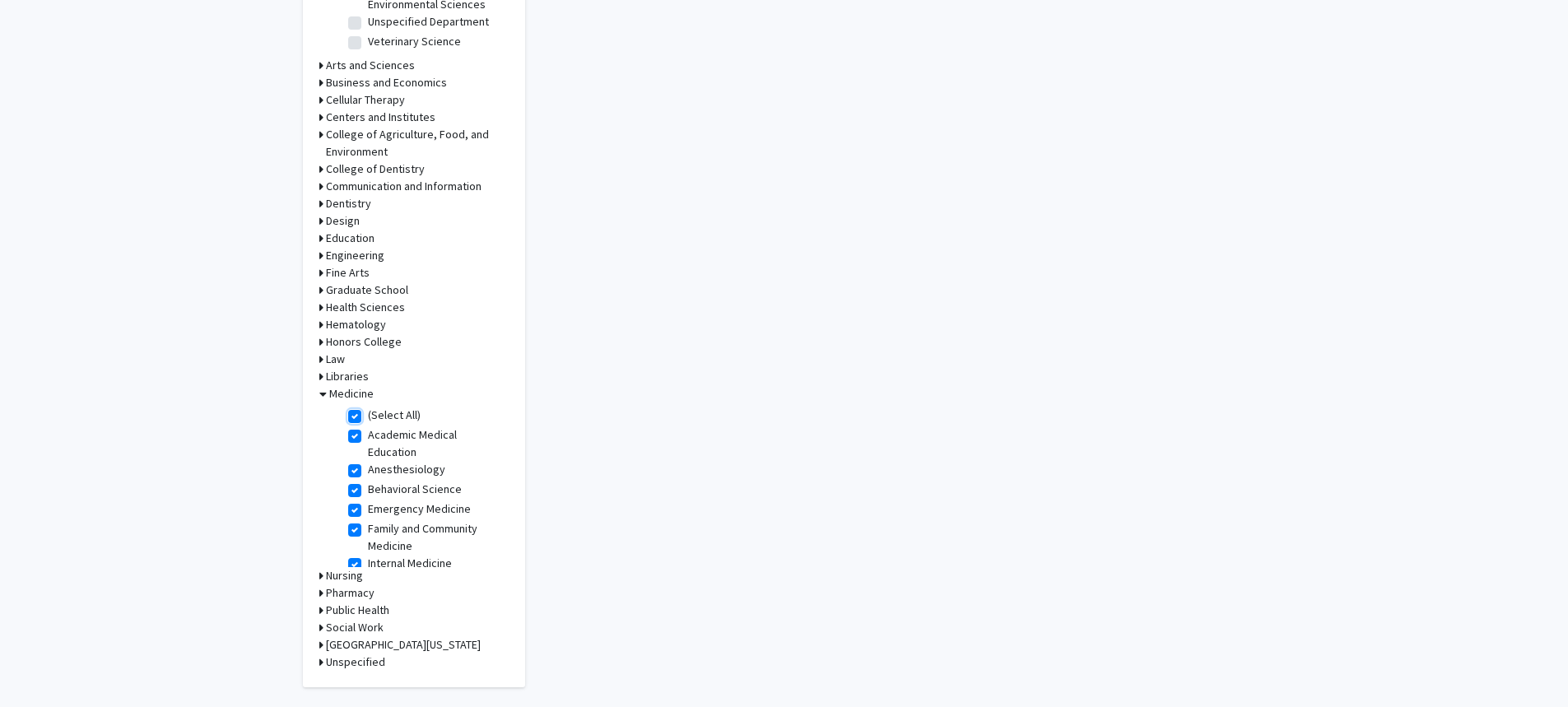
checkbox input "true"
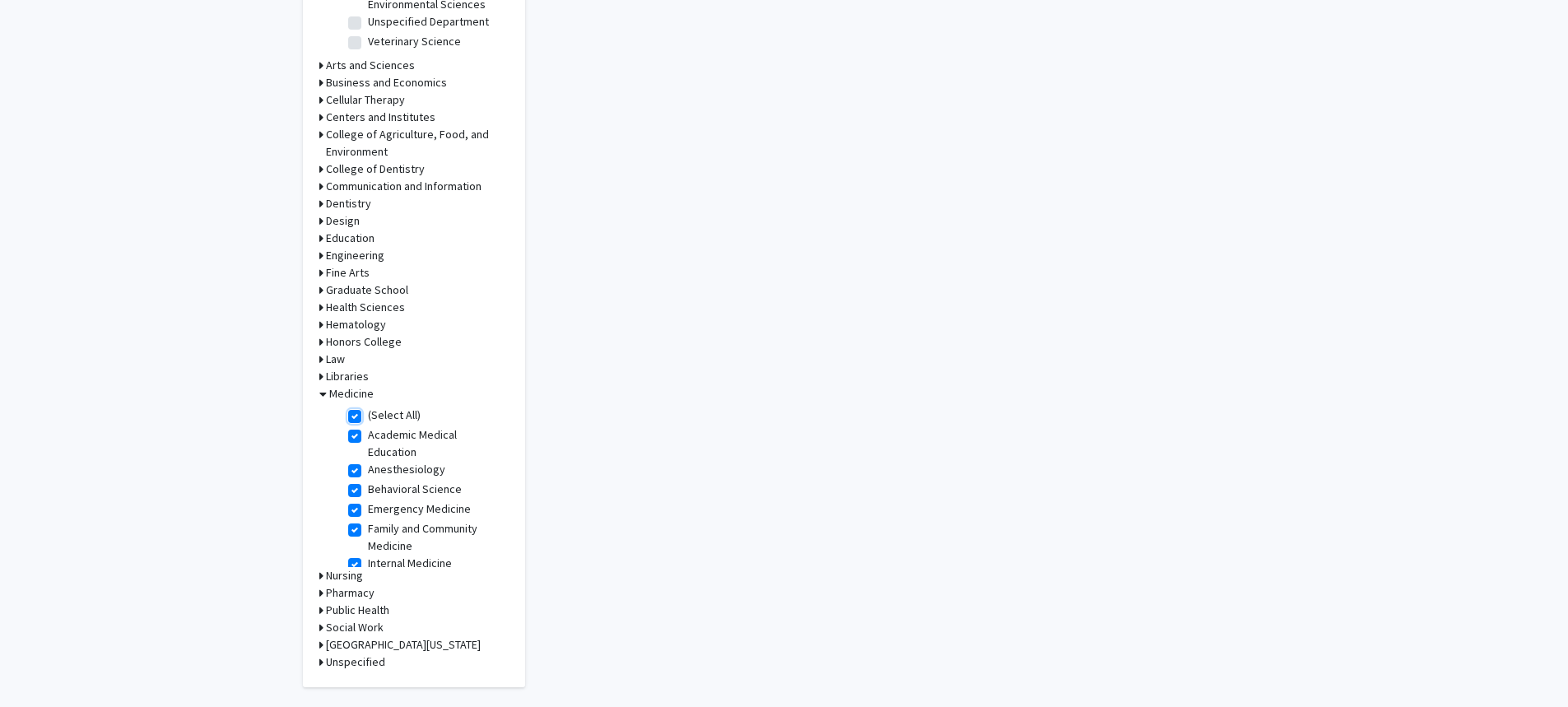
checkbox input "true"
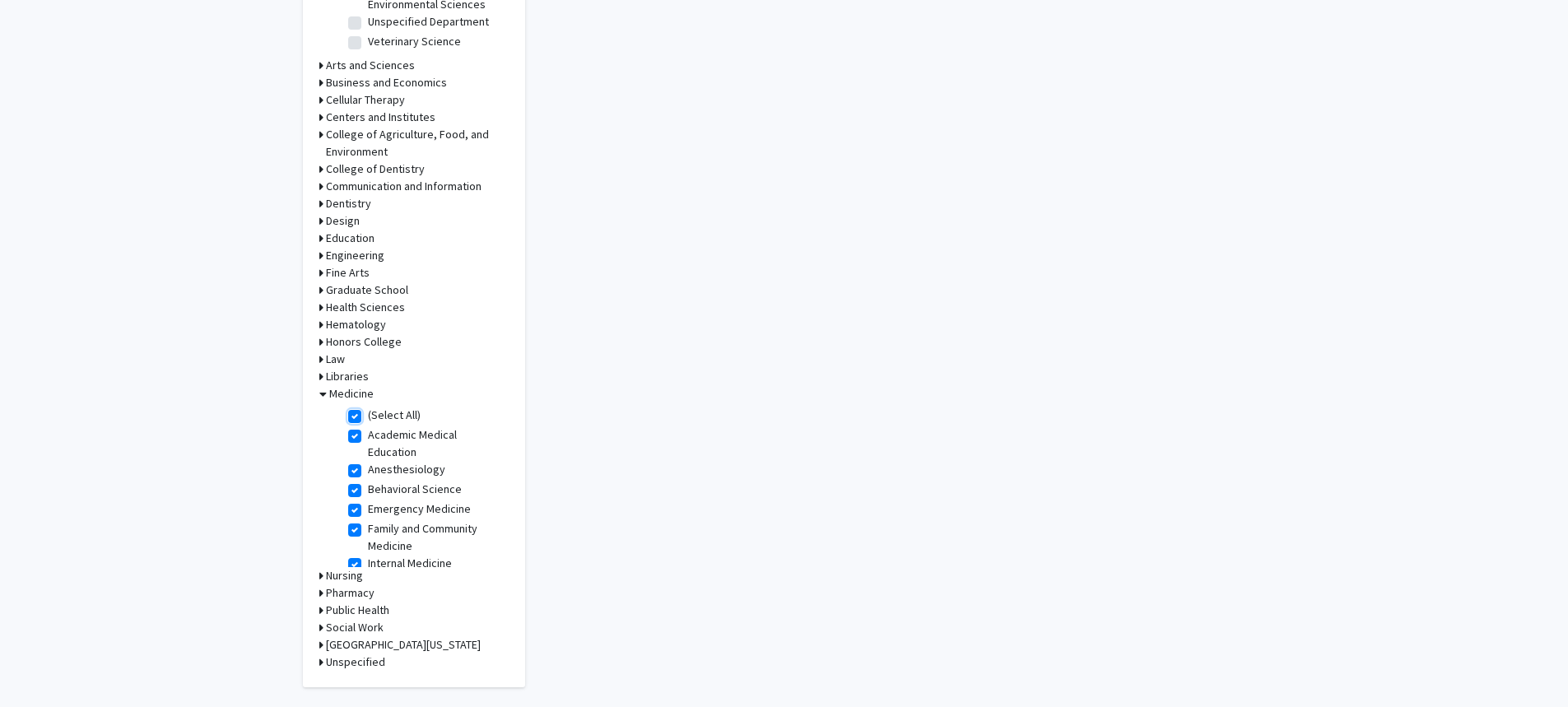
checkbox input "true"
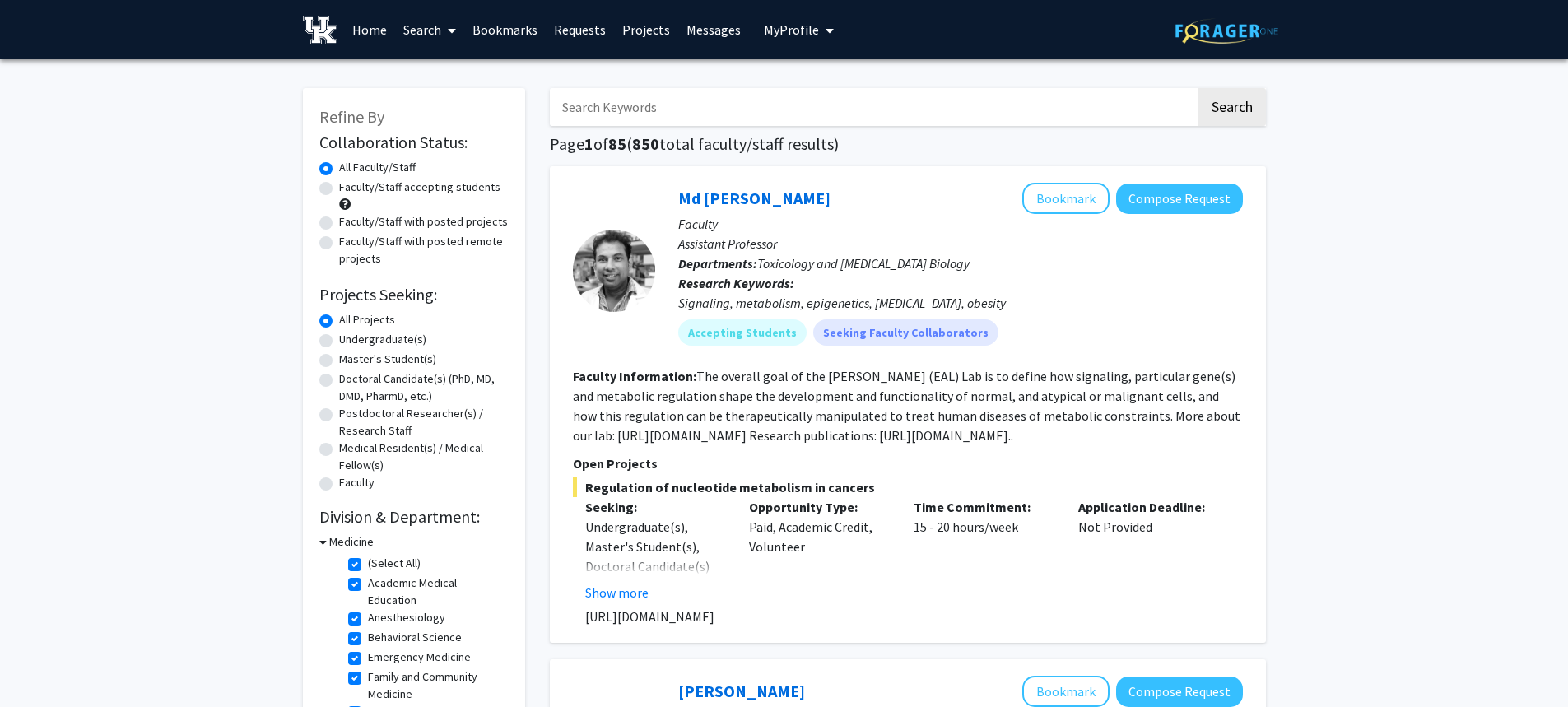
click at [739, 372] on fg-read-more "The overall goal of the [PERSON_NAME] (EAL) Lab is to define how signaling, par…" at bounding box center [906, 405] width 667 height 75
click at [738, 367] on section "Faculty Information: The overall goal of the [PERSON_NAME] (EAL) Lab is to defi…" at bounding box center [908, 405] width 670 height 79
click at [992, 381] on fg-read-more "The overall goal of the [PERSON_NAME] (EAL) Lab is to define how signaling, par…" at bounding box center [906, 405] width 667 height 75
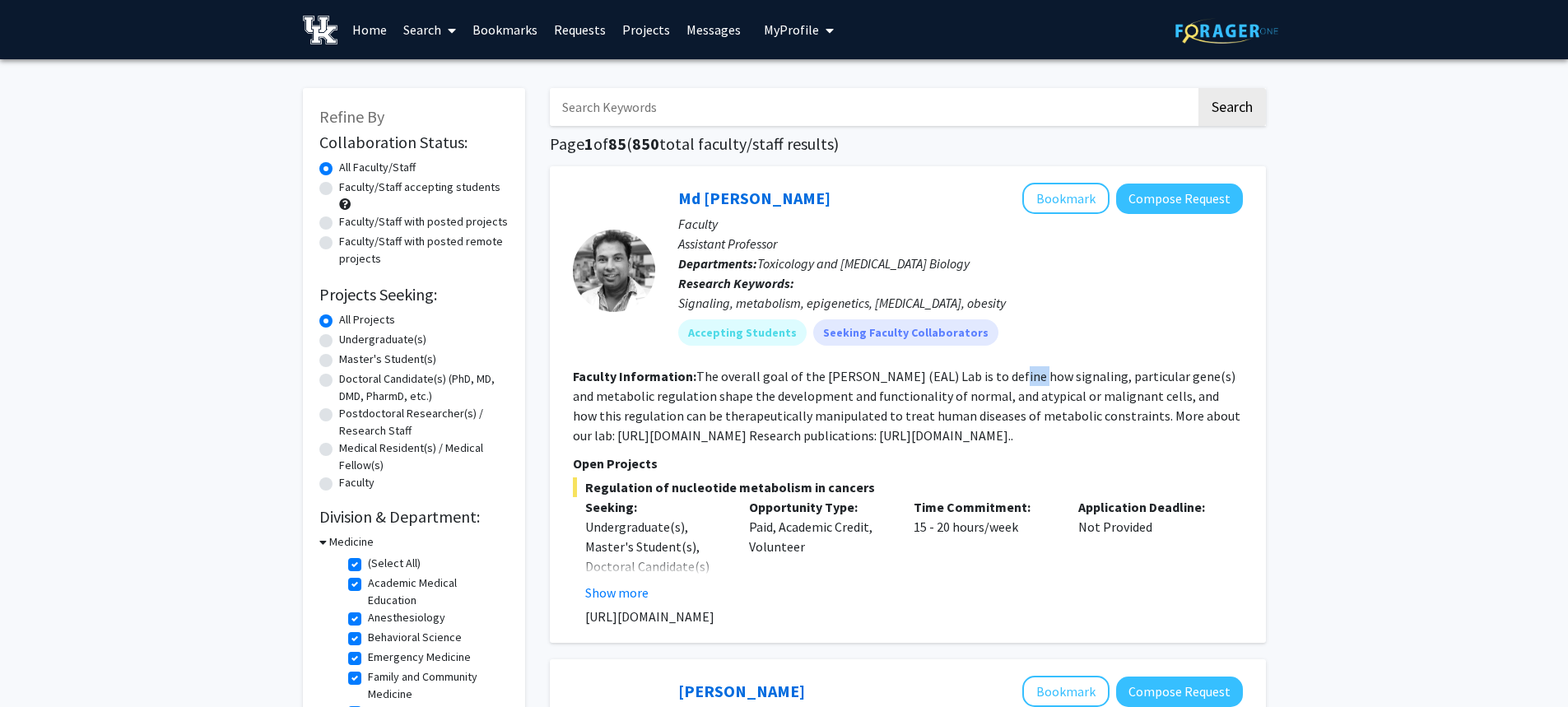
click at [992, 381] on fg-read-more "The overall goal of the [PERSON_NAME] (EAL) Lab is to define how signaling, par…" at bounding box center [906, 405] width 667 height 75
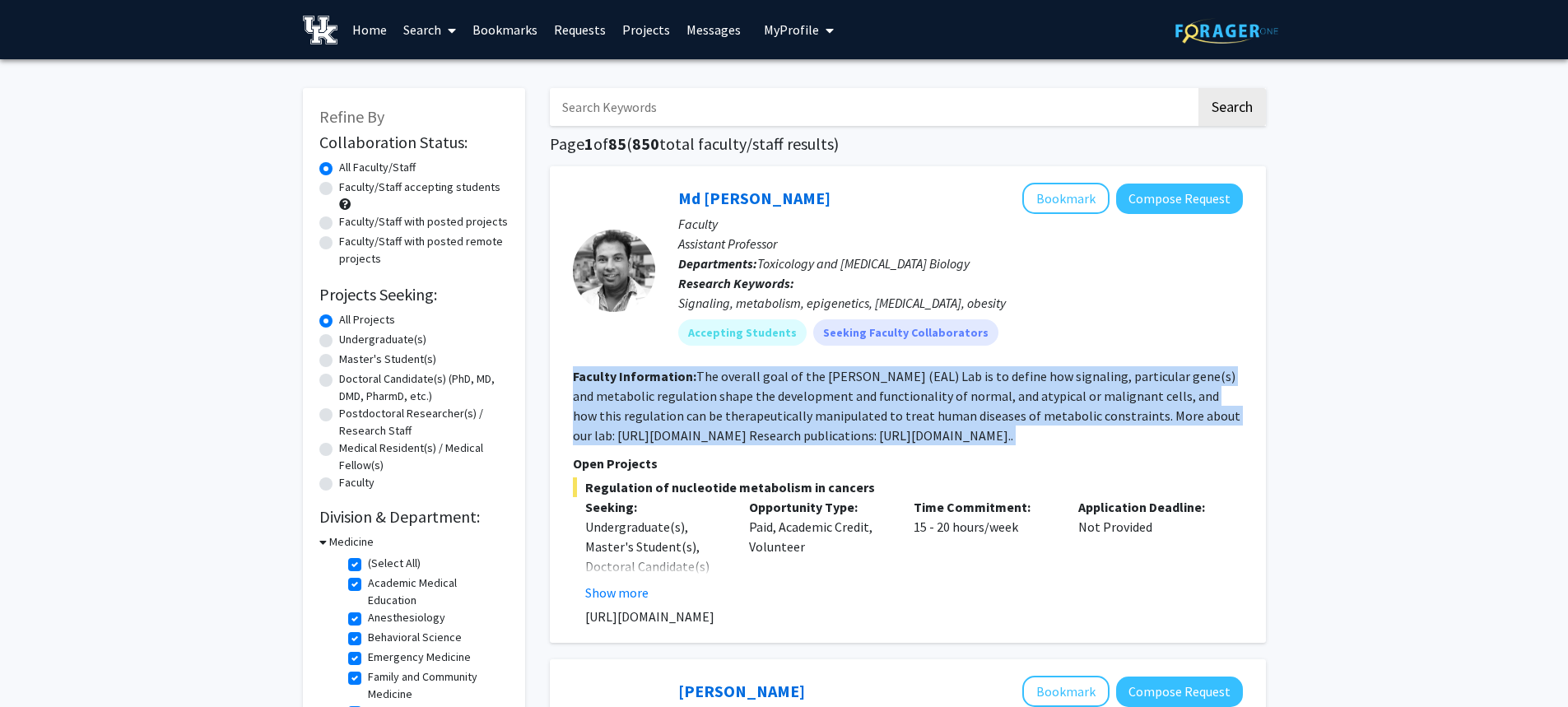
click at [992, 381] on fg-read-more "The overall goal of the [PERSON_NAME] (EAL) Lab is to define how signaling, par…" at bounding box center [906, 405] width 667 height 75
click at [673, 395] on fg-read-more "The overall goal of the [PERSON_NAME] (EAL) Lab is to define how signaling, par…" at bounding box center [906, 405] width 667 height 75
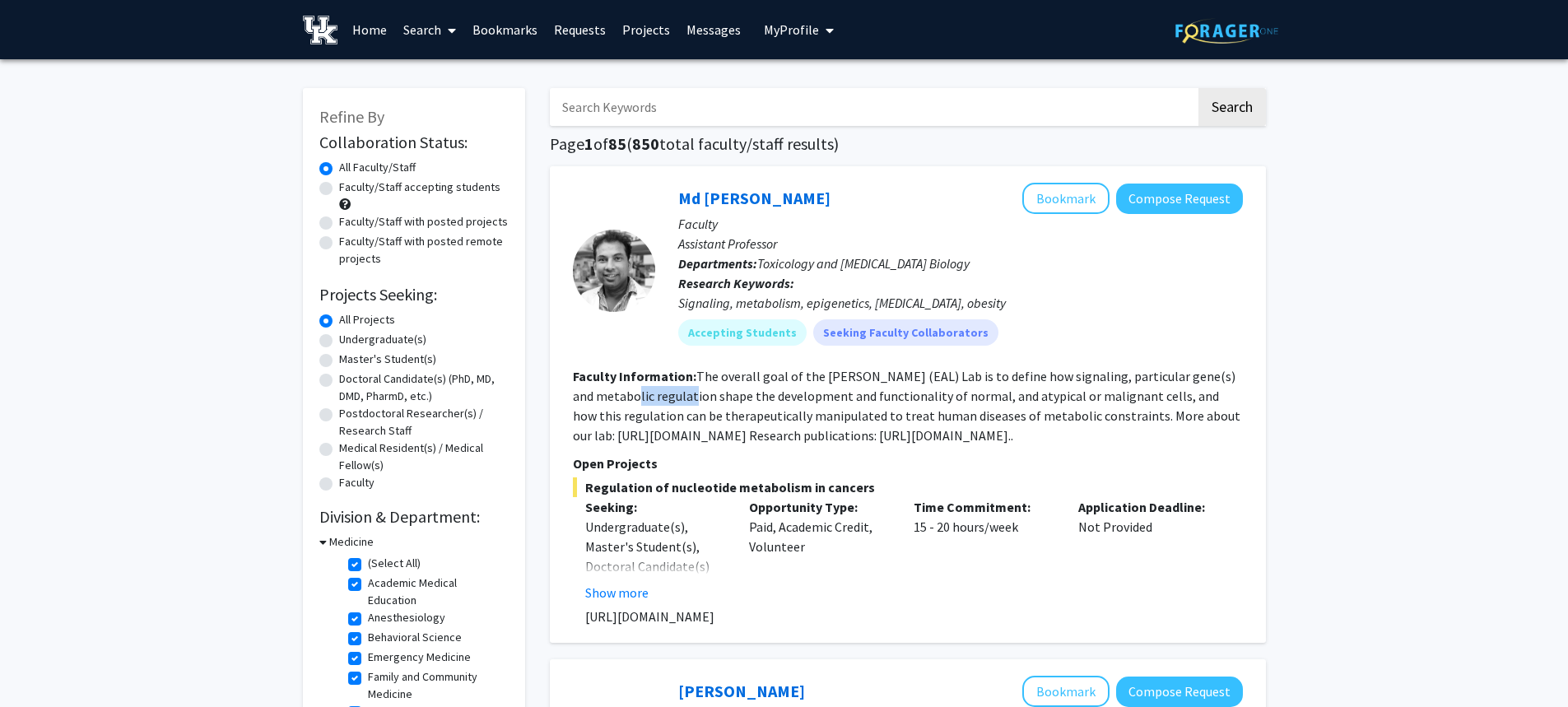
click at [673, 395] on fg-read-more "The overall goal of the [PERSON_NAME] (EAL) Lab is to define how signaling, par…" at bounding box center [906, 405] width 667 height 75
click at [606, 597] on button "Show more" at bounding box center [616, 592] width 64 height 20
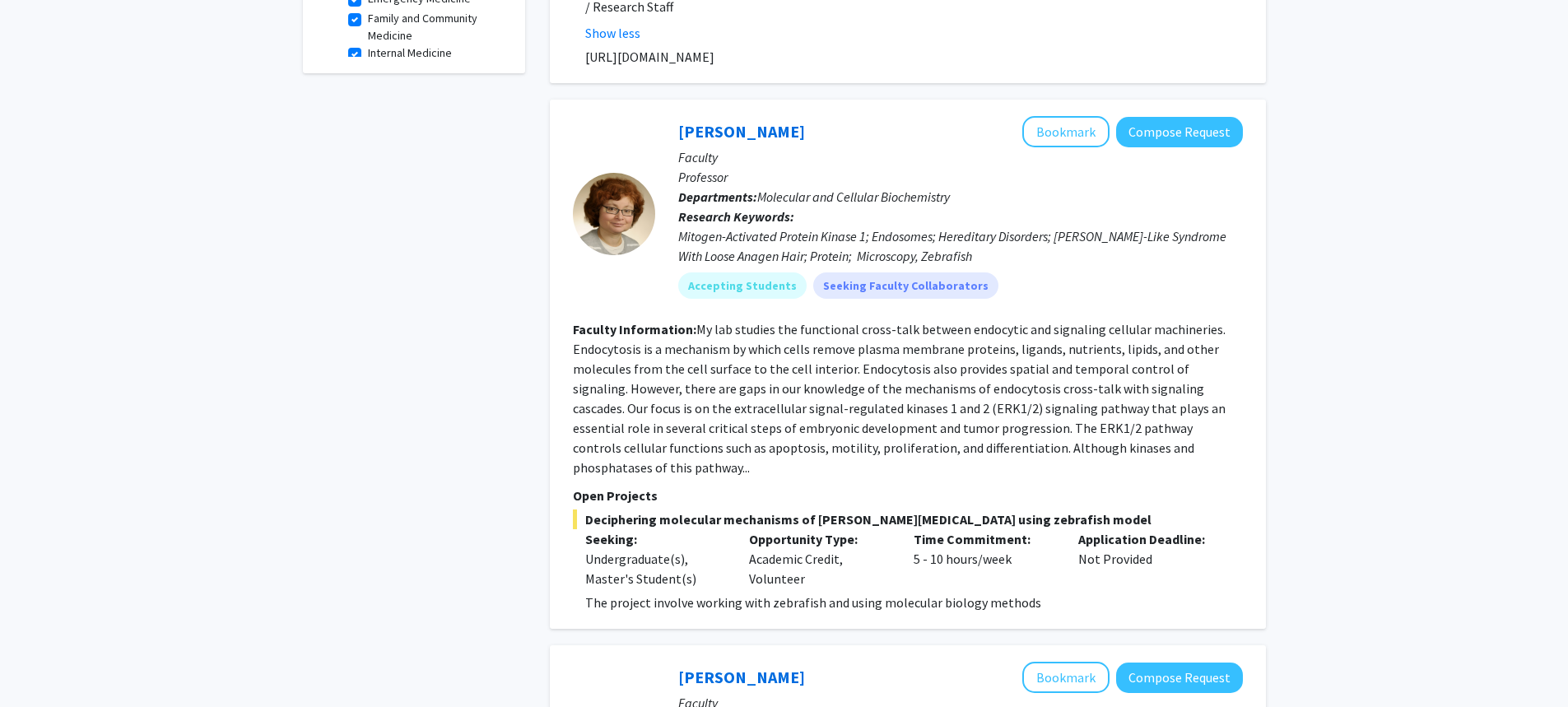
scroll to position [411, 0]
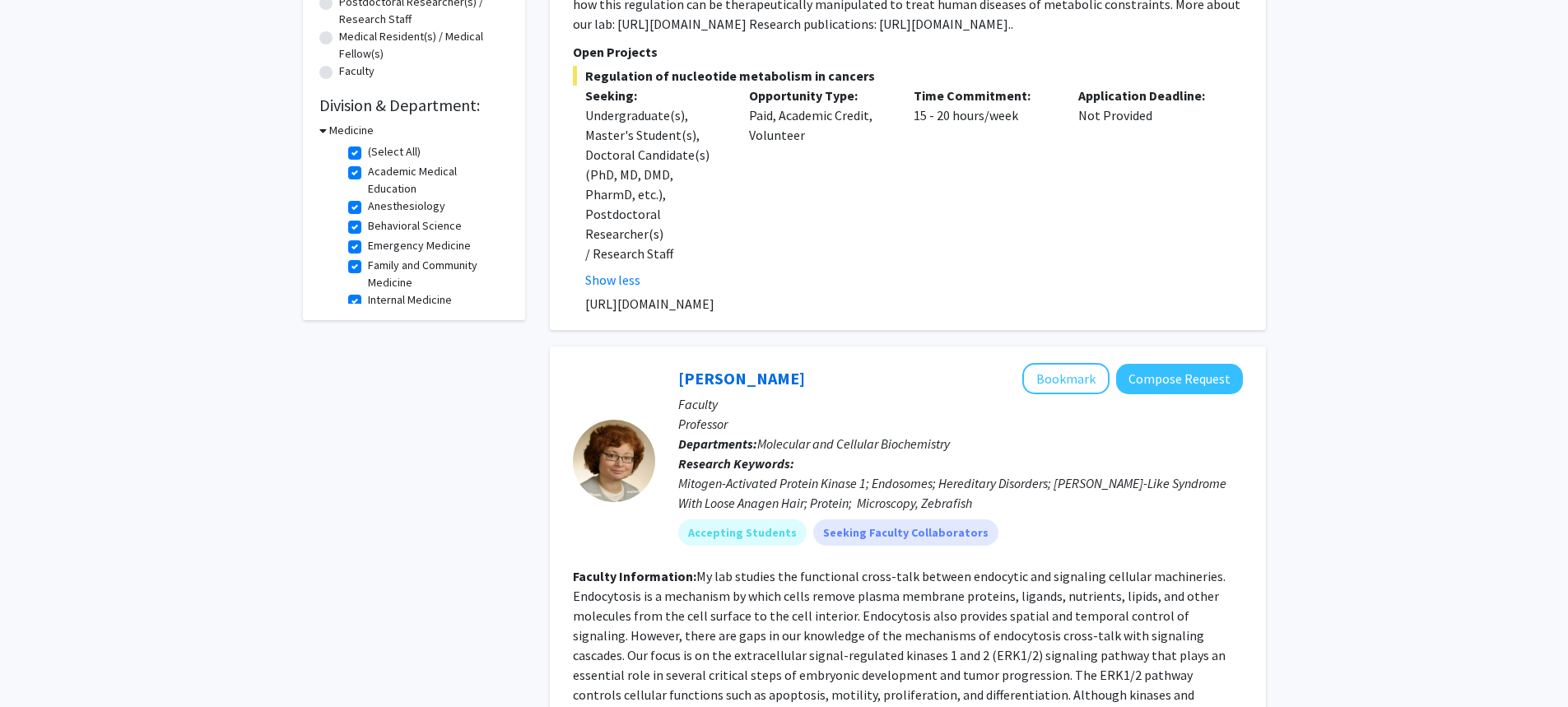
click at [657, 294] on p "[URL][DOMAIN_NAME]" at bounding box center [913, 304] width 657 height 20
copy p "[URL][DOMAIN_NAME]"
